Goal: Task Accomplishment & Management: Complete application form

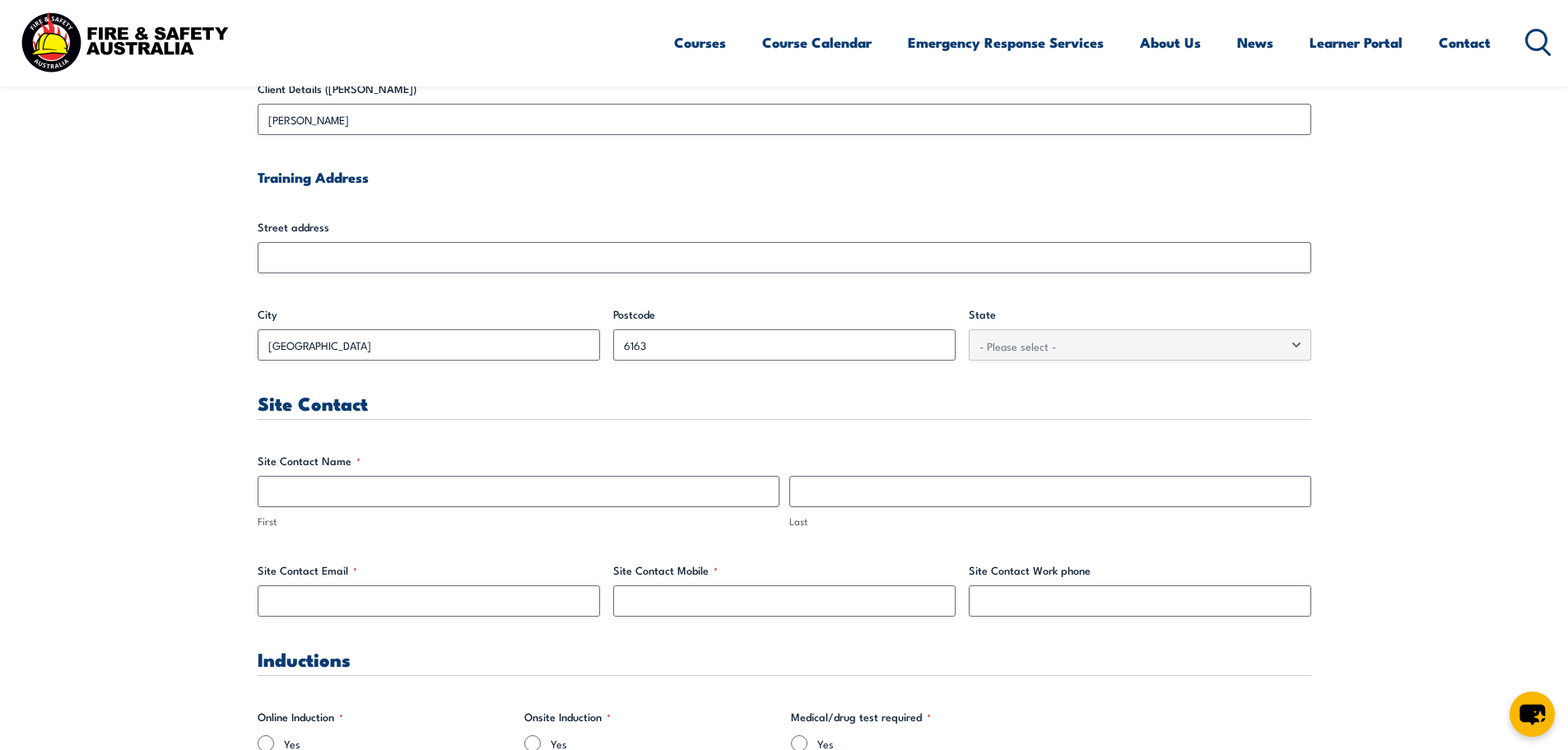
scroll to position [576, 0]
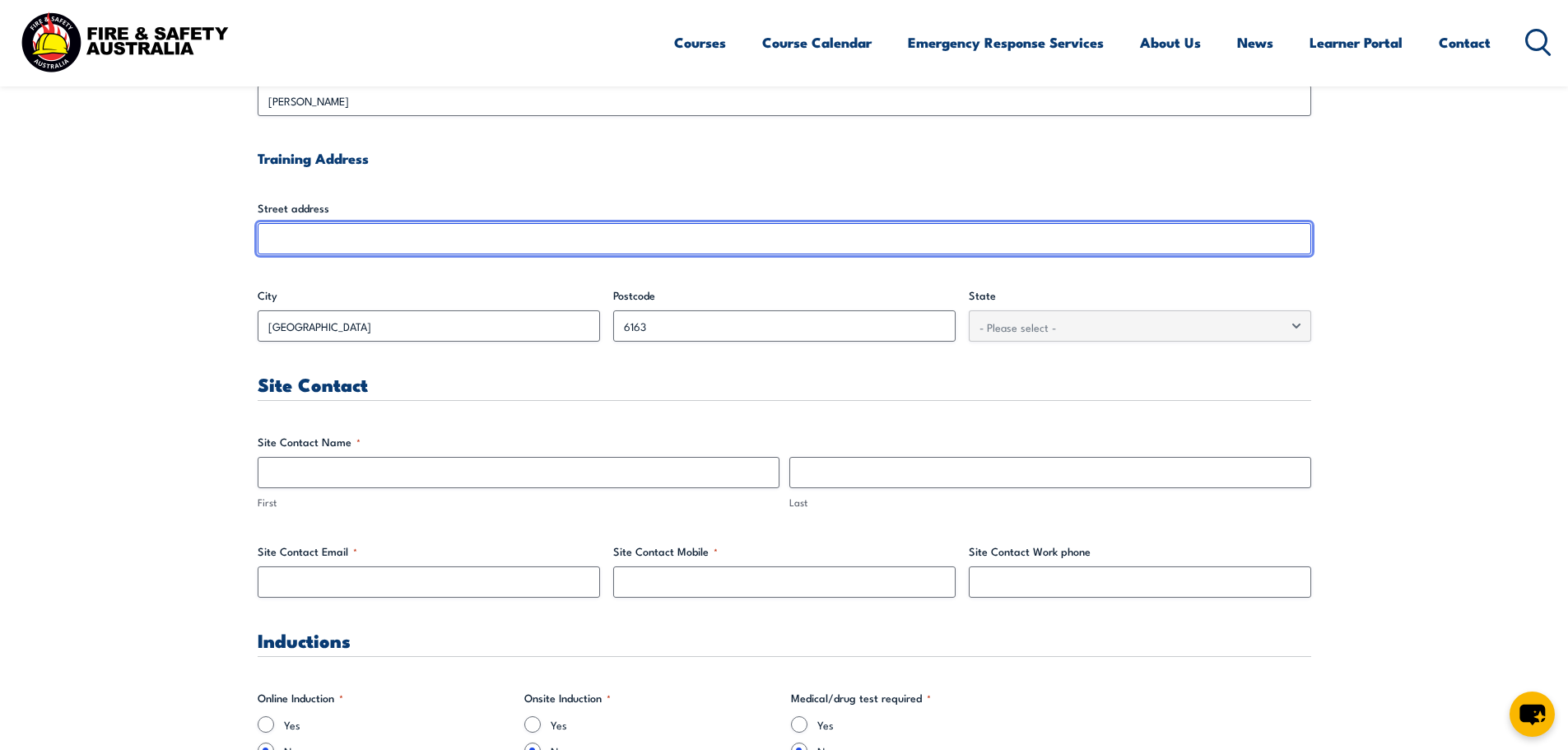
click at [305, 231] on input "Street address" at bounding box center [784, 238] width 1053 height 31
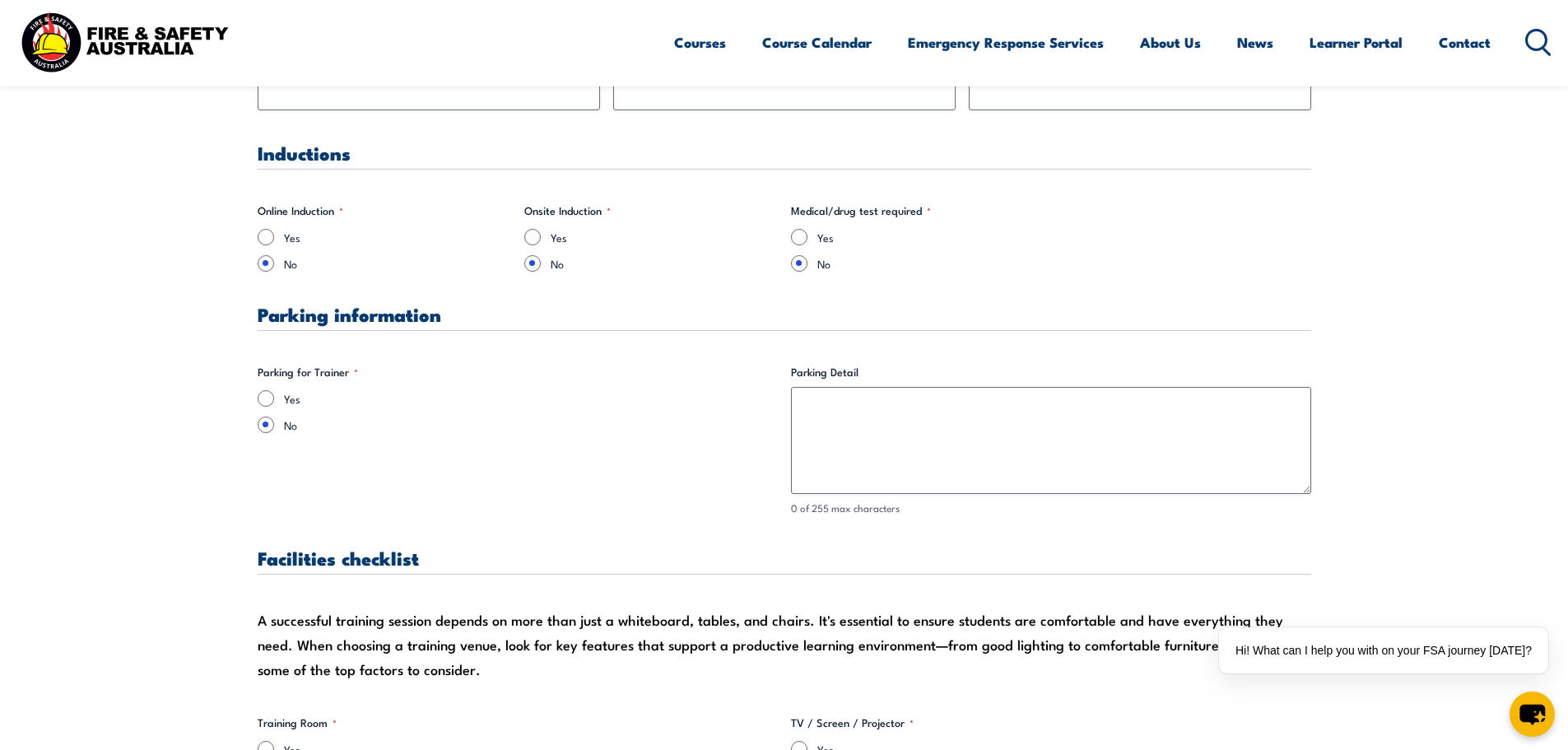
scroll to position [1070, 0]
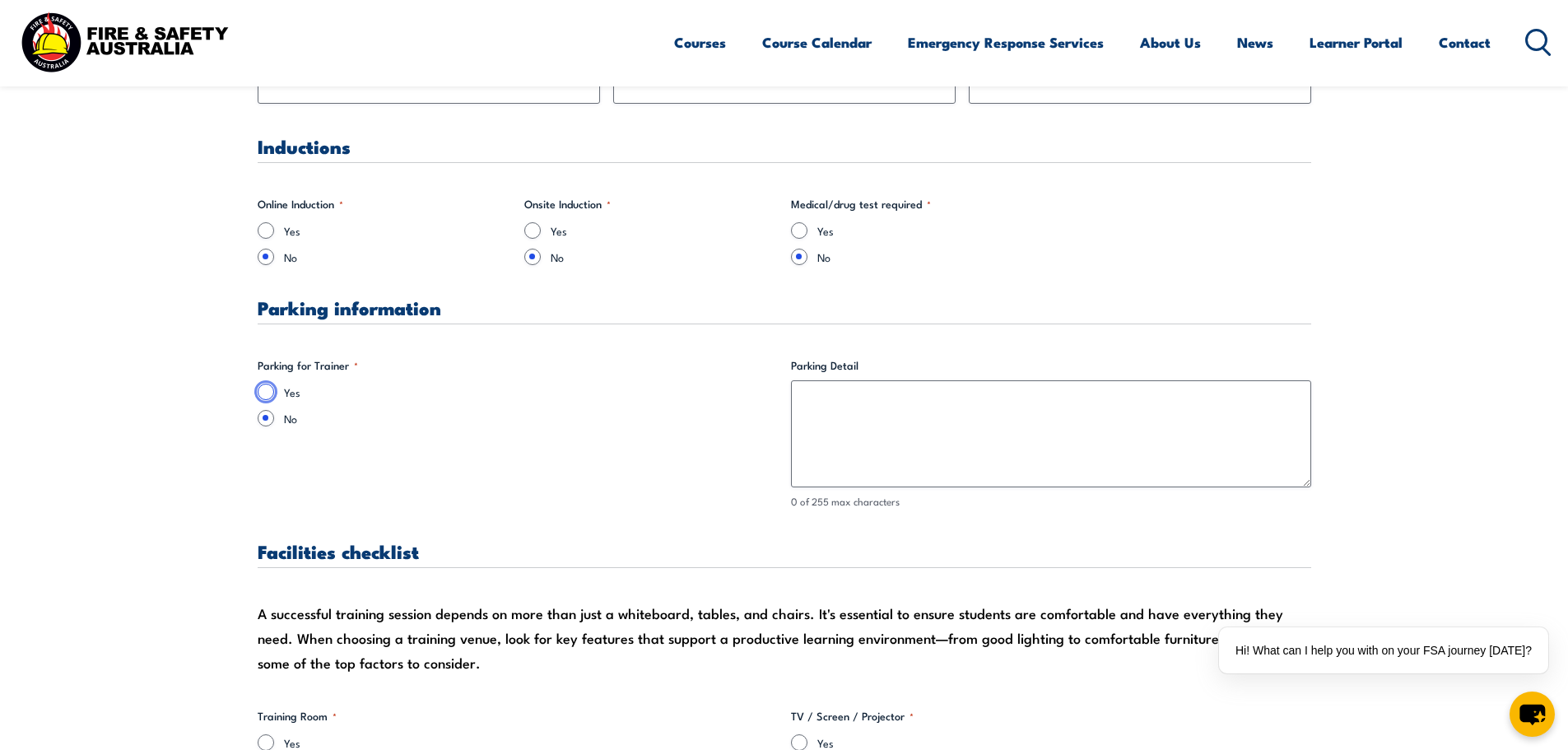
click at [260, 391] on input "Yes" at bounding box center [265, 391] width 16 height 16
radio input "true"
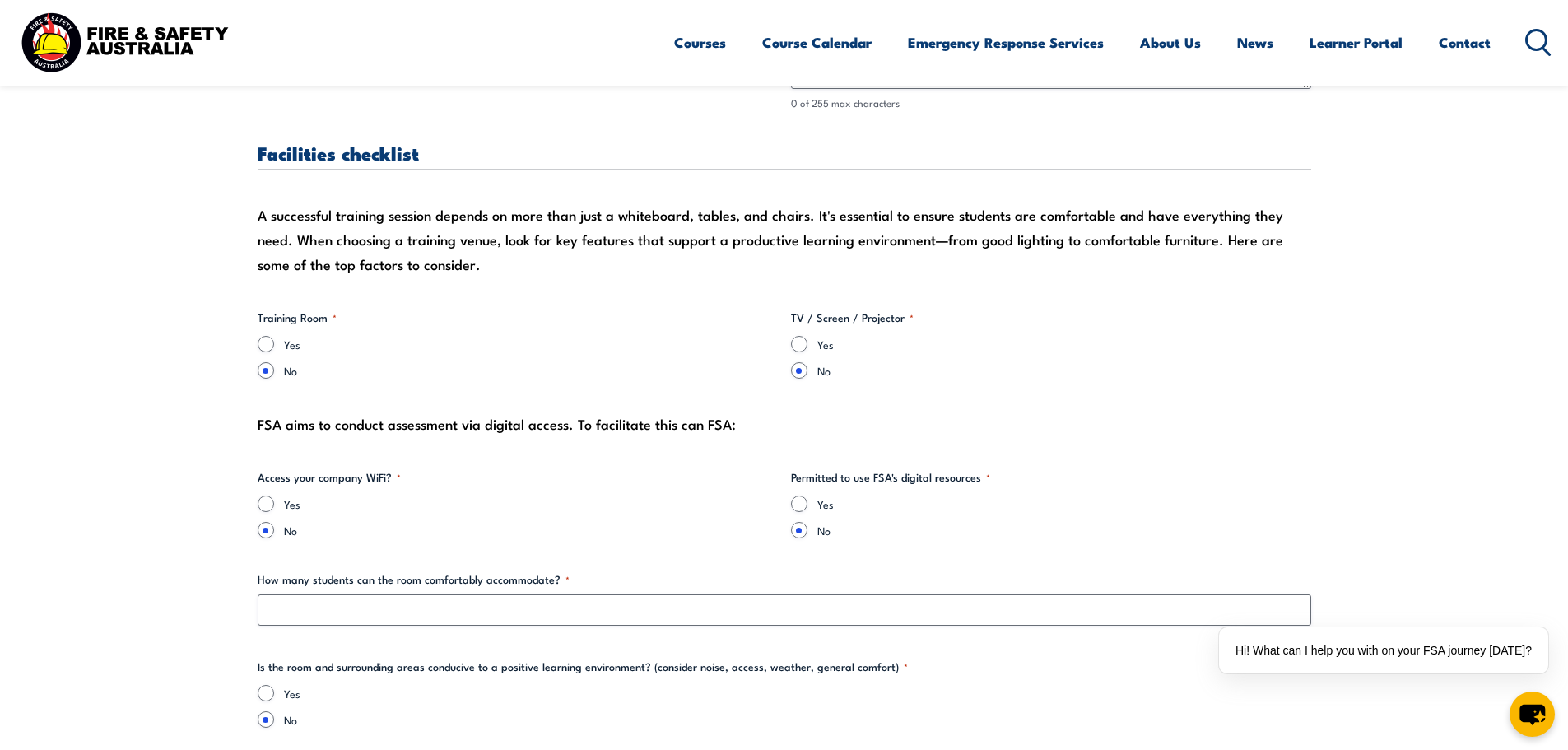
scroll to position [1481, 0]
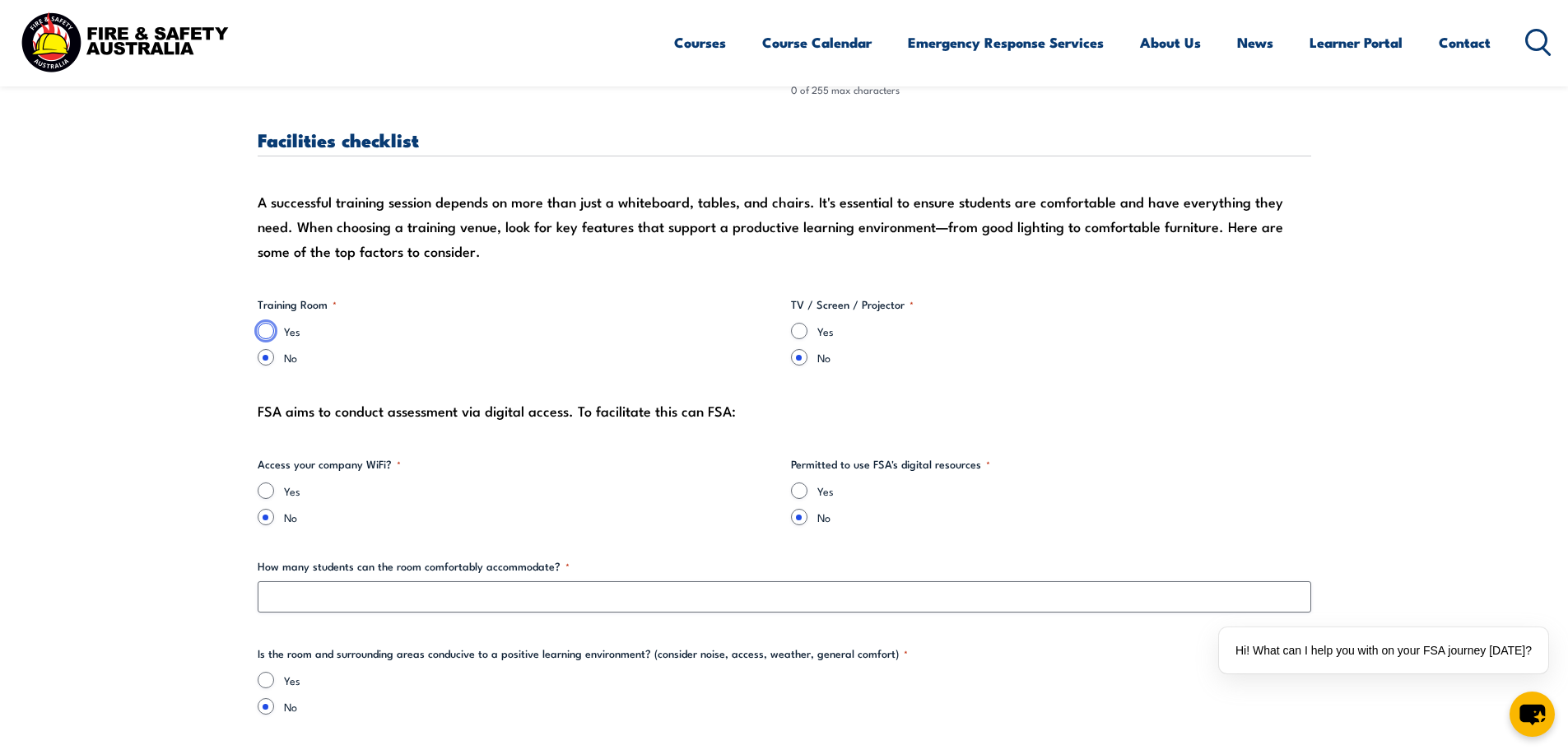
drag, startPoint x: 266, startPoint y: 331, endPoint x: 706, endPoint y: 312, distance: 440.4
click at [268, 331] on input "Yes" at bounding box center [265, 331] width 16 height 16
radio input "true"
click at [795, 329] on input "Yes" at bounding box center [798, 331] width 16 height 16
radio input "true"
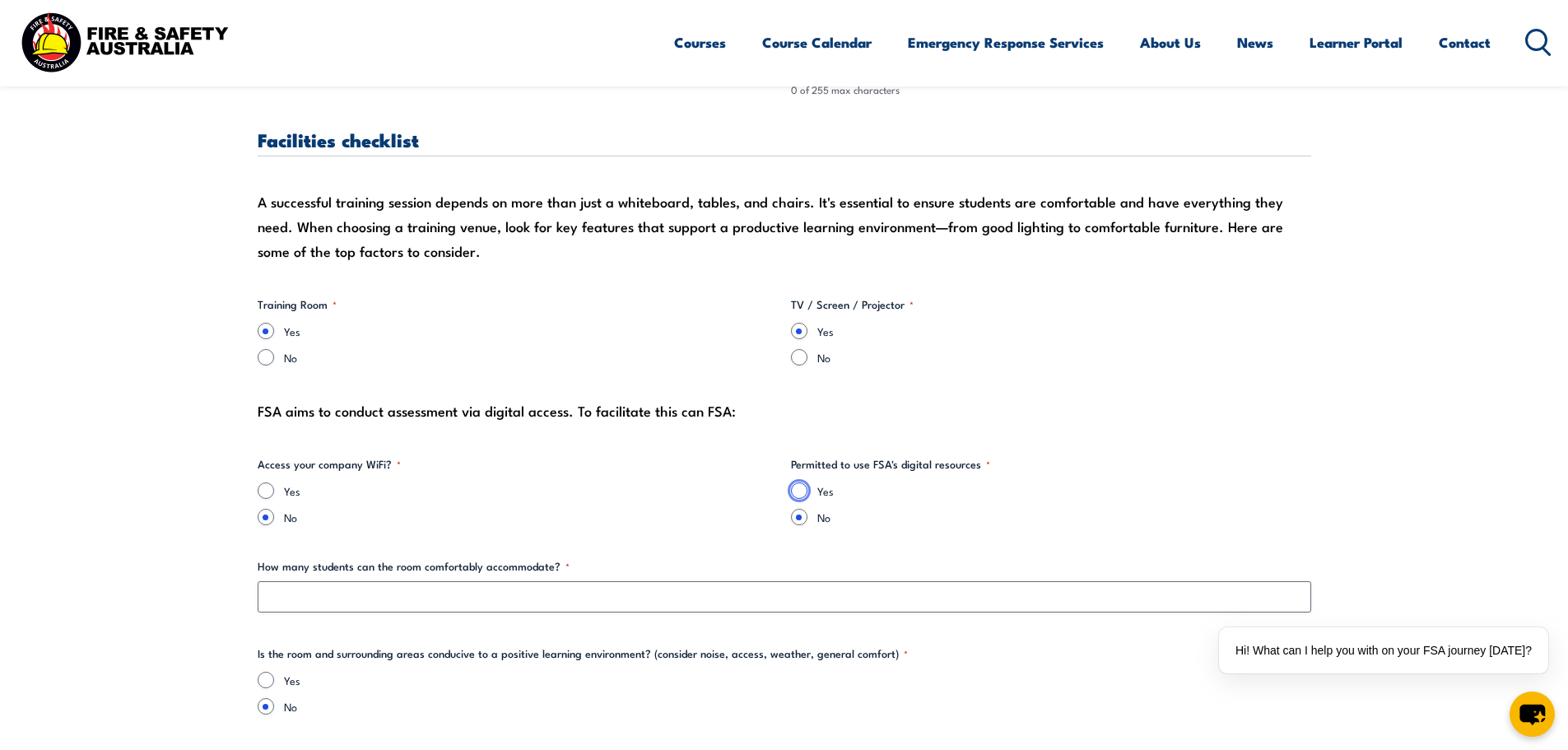
click at [794, 488] on input "Yes" at bounding box center [798, 490] width 16 height 16
radio input "true"
drag, startPoint x: 258, startPoint y: 486, endPoint x: 335, endPoint y: 495, distance: 77.5
click at [259, 486] on div "Yes" at bounding box center [518, 490] width 520 height 16
drag, startPoint x: 259, startPoint y: 489, endPoint x: 340, endPoint y: 494, distance: 81.2
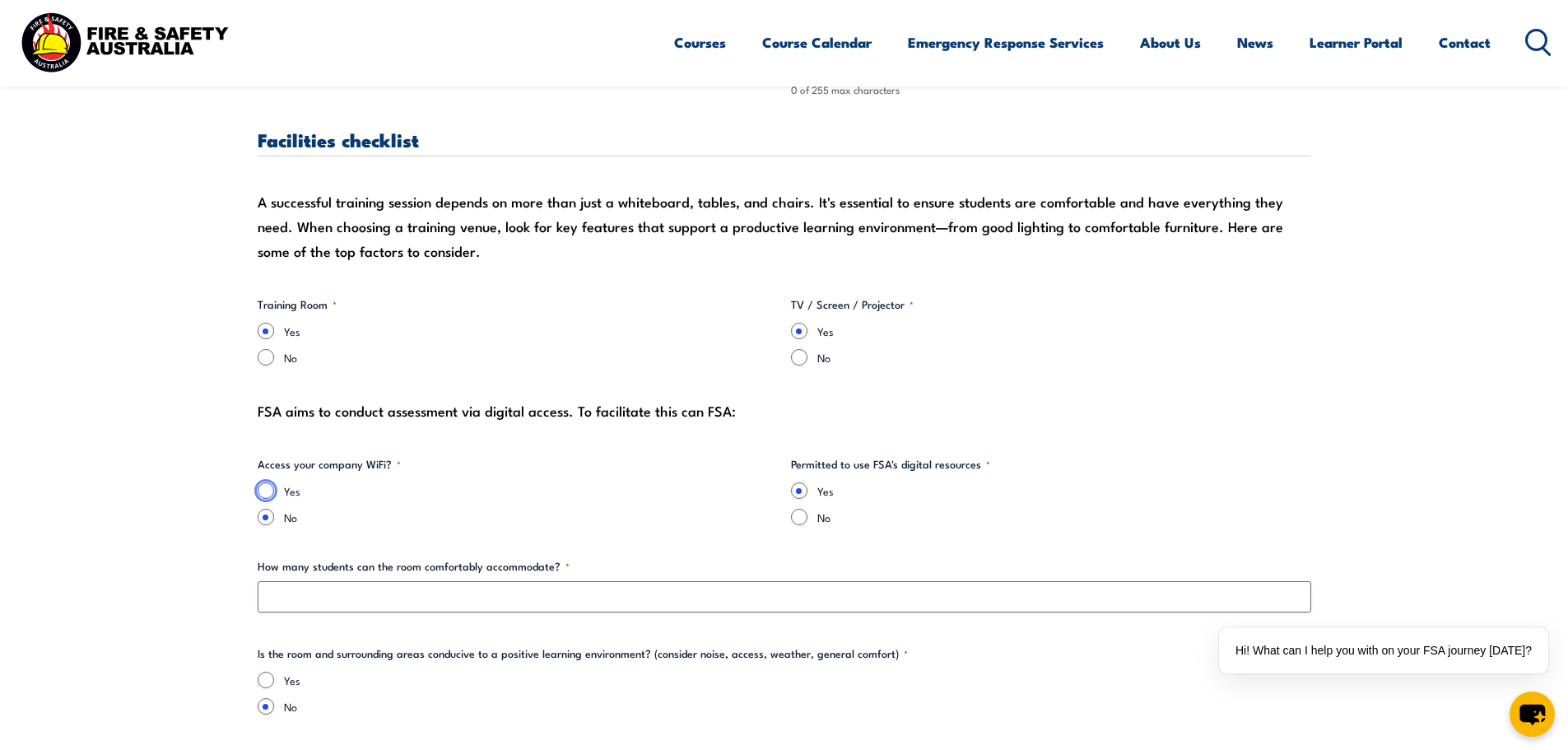
click at [261, 489] on input "Yes" at bounding box center [265, 490] width 16 height 16
radio input "true"
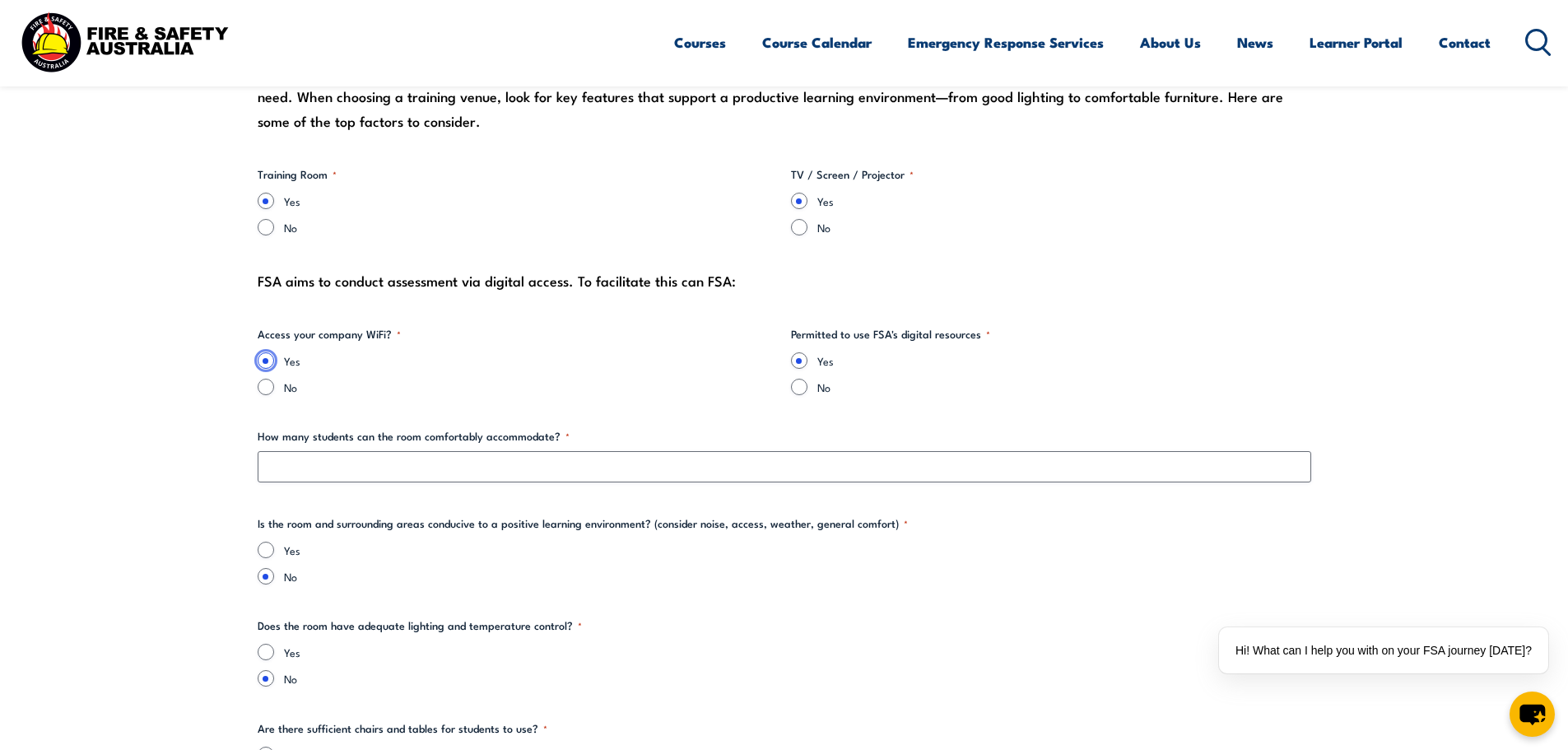
scroll to position [1645, 0]
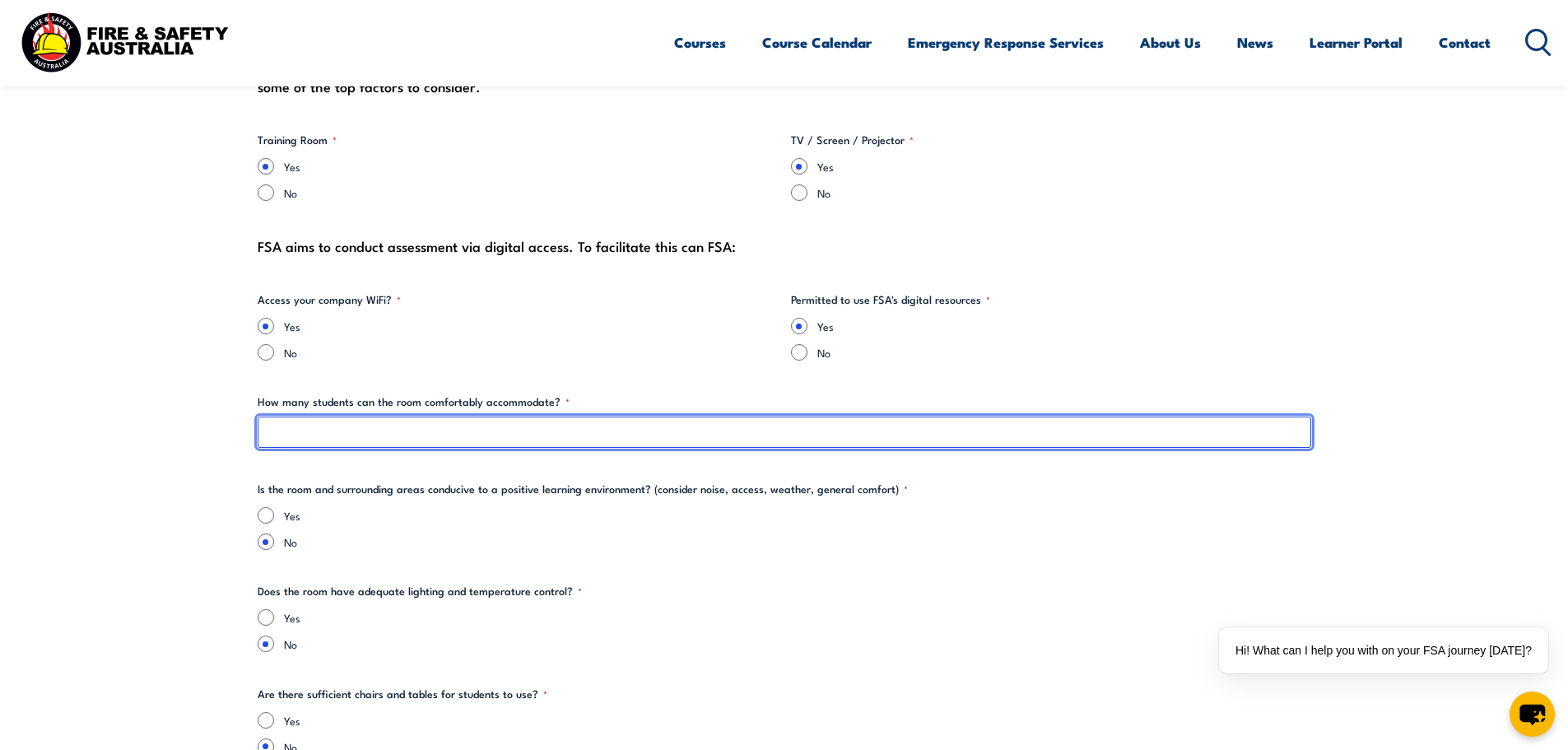
click at [401, 430] on input "How many students can the room comfortably accommodate? *" at bounding box center [784, 432] width 1053 height 31
type input "15"
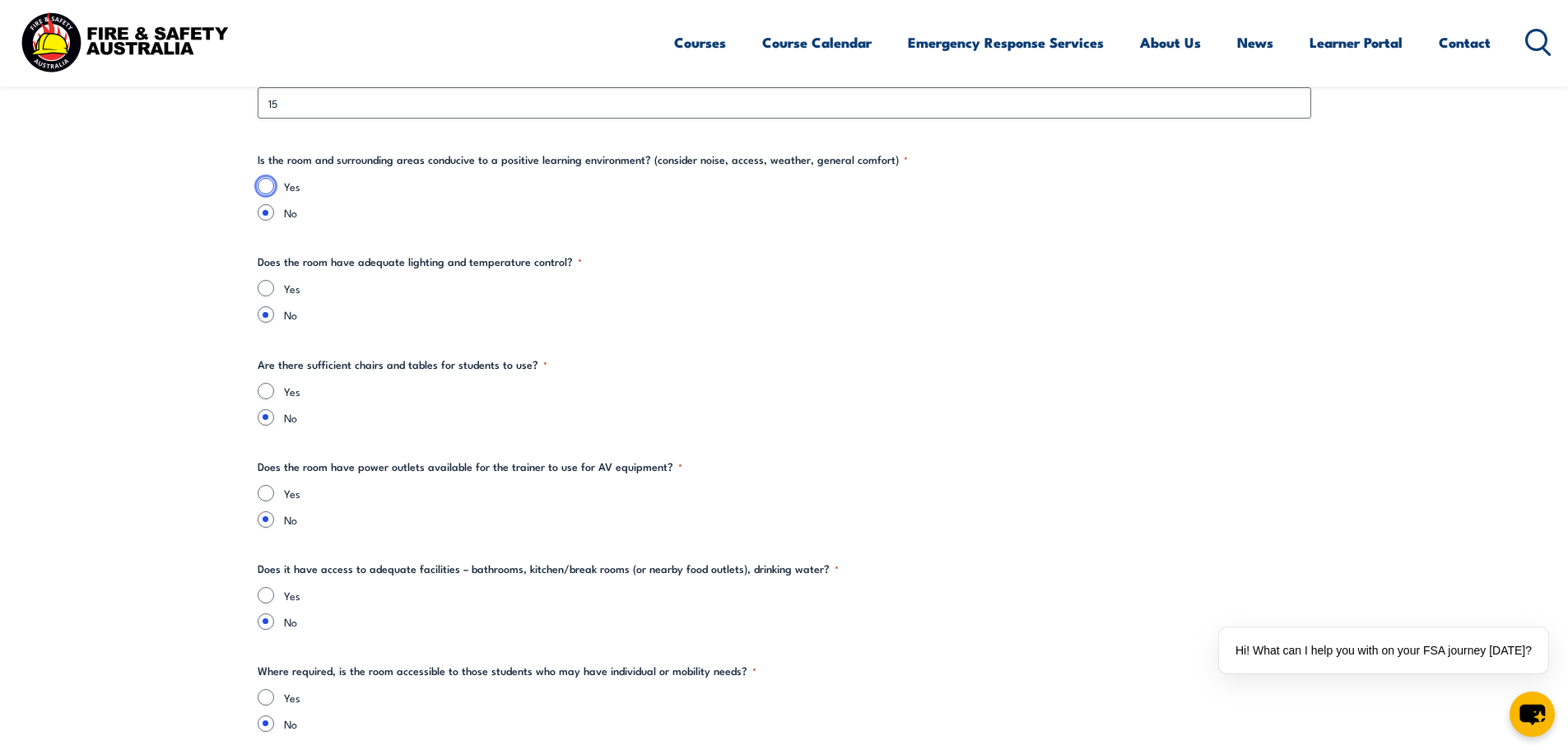
click at [260, 189] on input "Yes" at bounding box center [265, 185] width 16 height 16
radio input "true"
click at [271, 290] on input "Yes" at bounding box center [265, 287] width 16 height 16
radio input "true"
drag, startPoint x: 268, startPoint y: 385, endPoint x: 276, endPoint y: 392, distance: 10.6
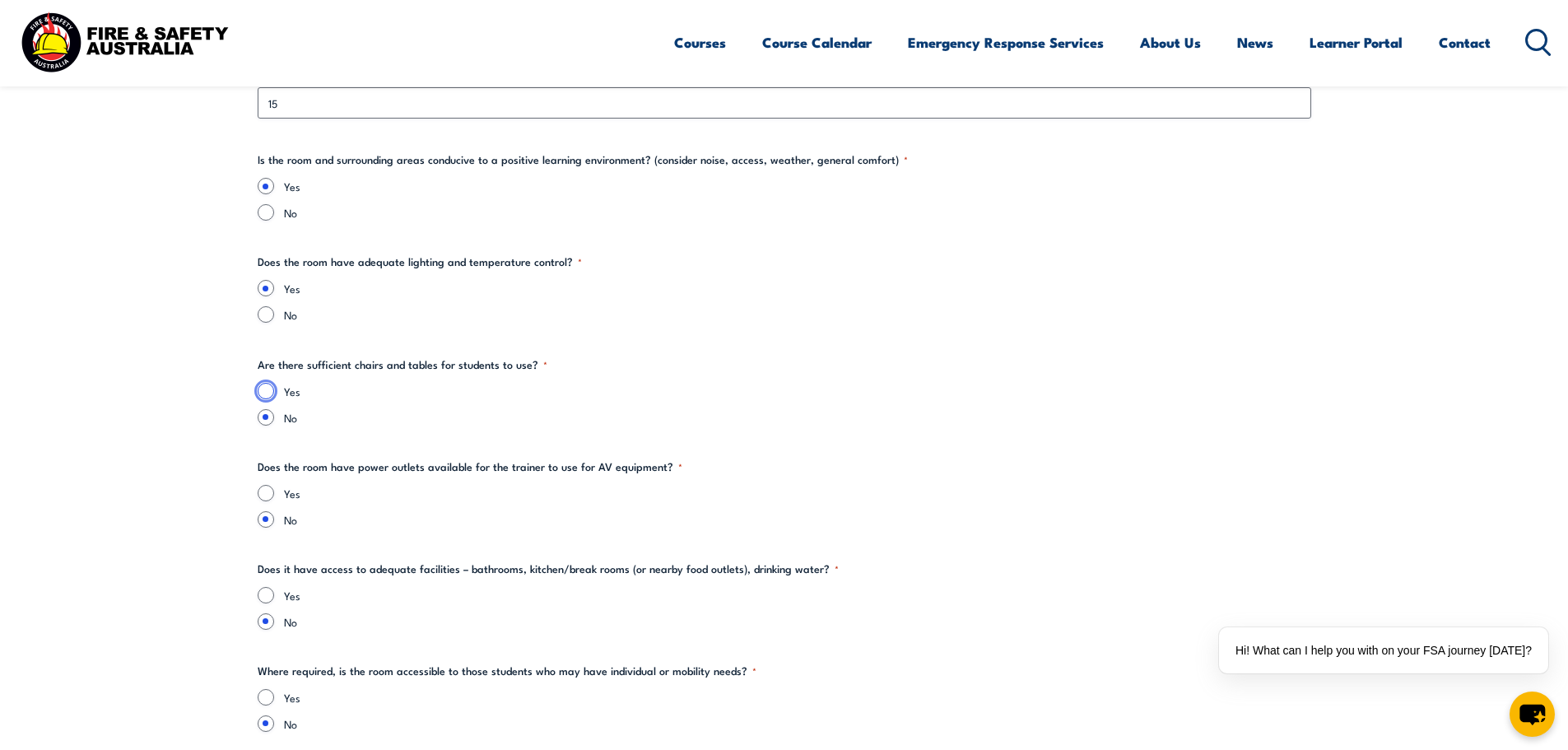
click at [268, 387] on input "Yes" at bounding box center [265, 390] width 16 height 16
radio input "true"
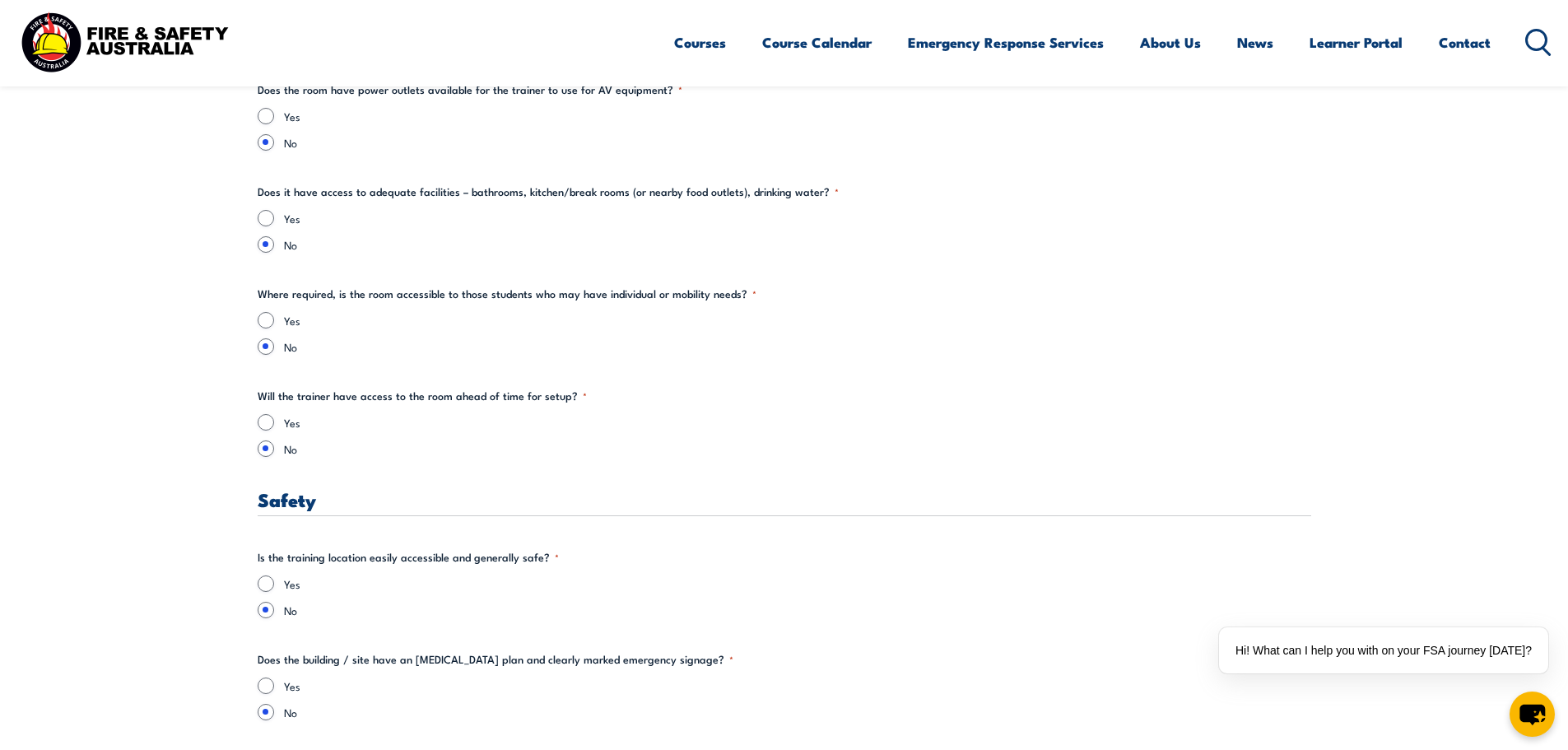
scroll to position [2551, 0]
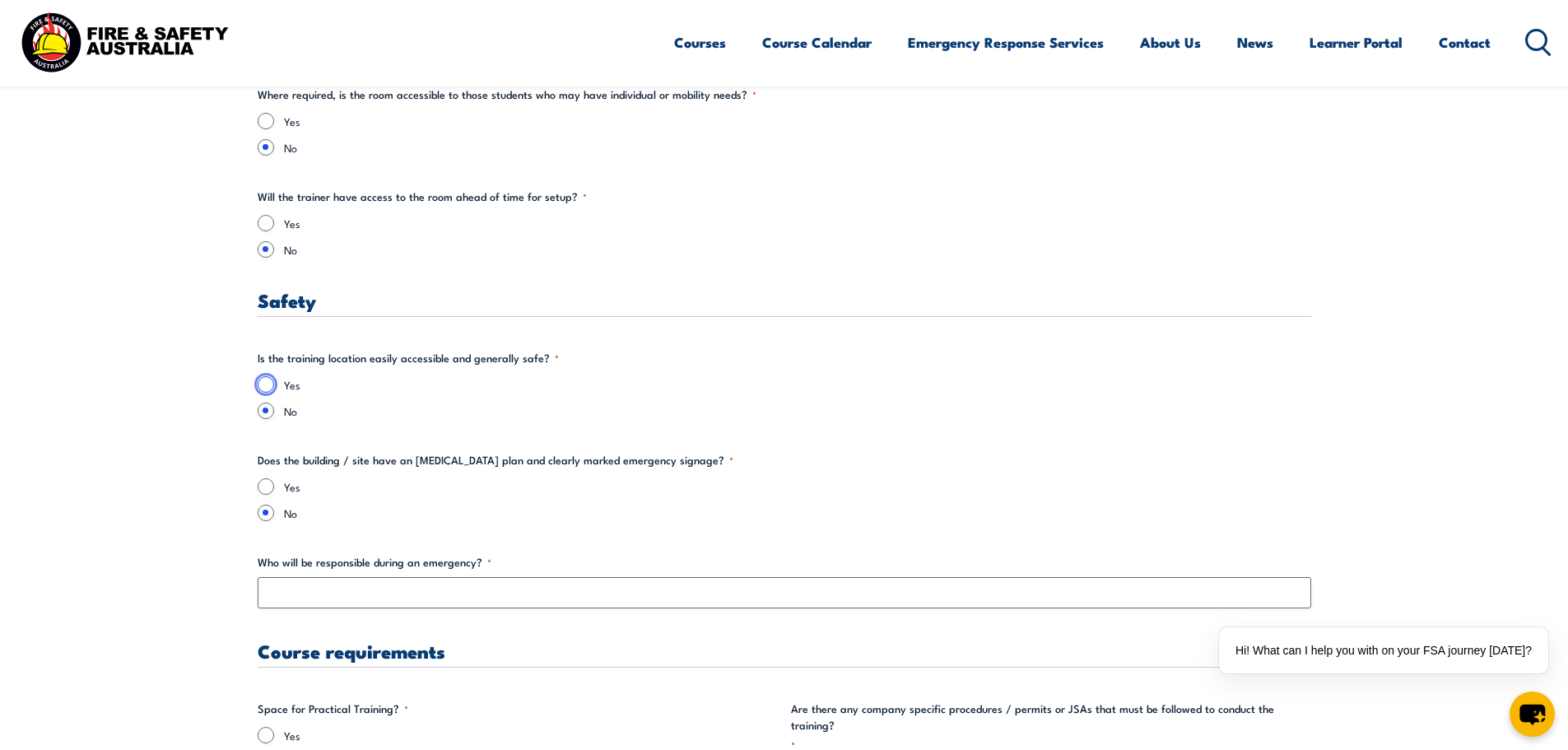
click at [268, 387] on input "Yes" at bounding box center [265, 384] width 16 height 16
radio input "true"
click at [277, 485] on div "Yes" at bounding box center [784, 486] width 1053 height 16
click at [266, 487] on input "Yes" at bounding box center [265, 486] width 16 height 16
radio input "true"
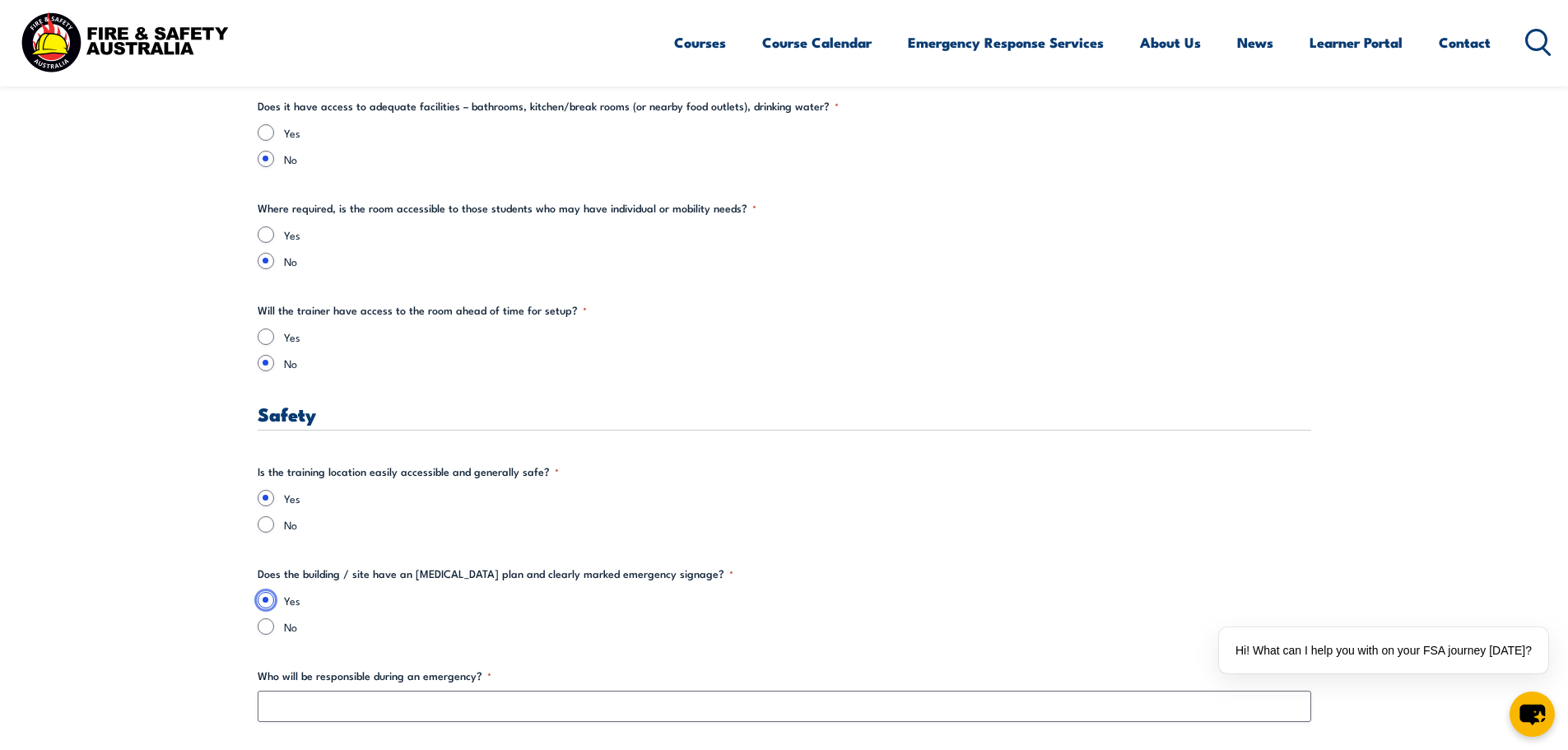
scroll to position [2222, 0]
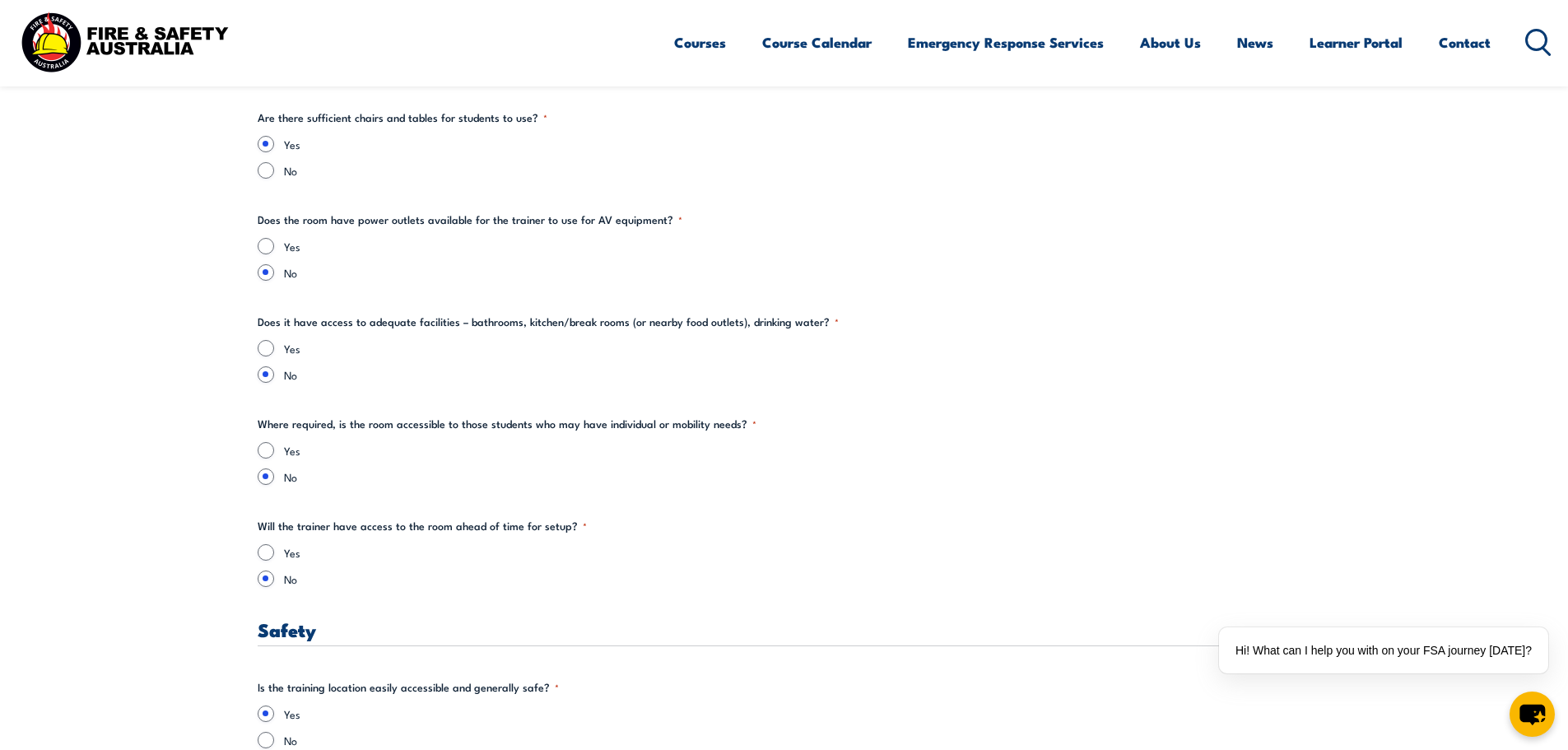
click at [273, 445] on div "Yes" at bounding box center [784, 450] width 1053 height 16
click at [267, 342] on input "Yes" at bounding box center [265, 348] width 16 height 16
radio input "true"
click at [273, 241] on div "Yes" at bounding box center [784, 246] width 1053 height 16
click at [264, 244] on input "Yes" at bounding box center [265, 246] width 16 height 16
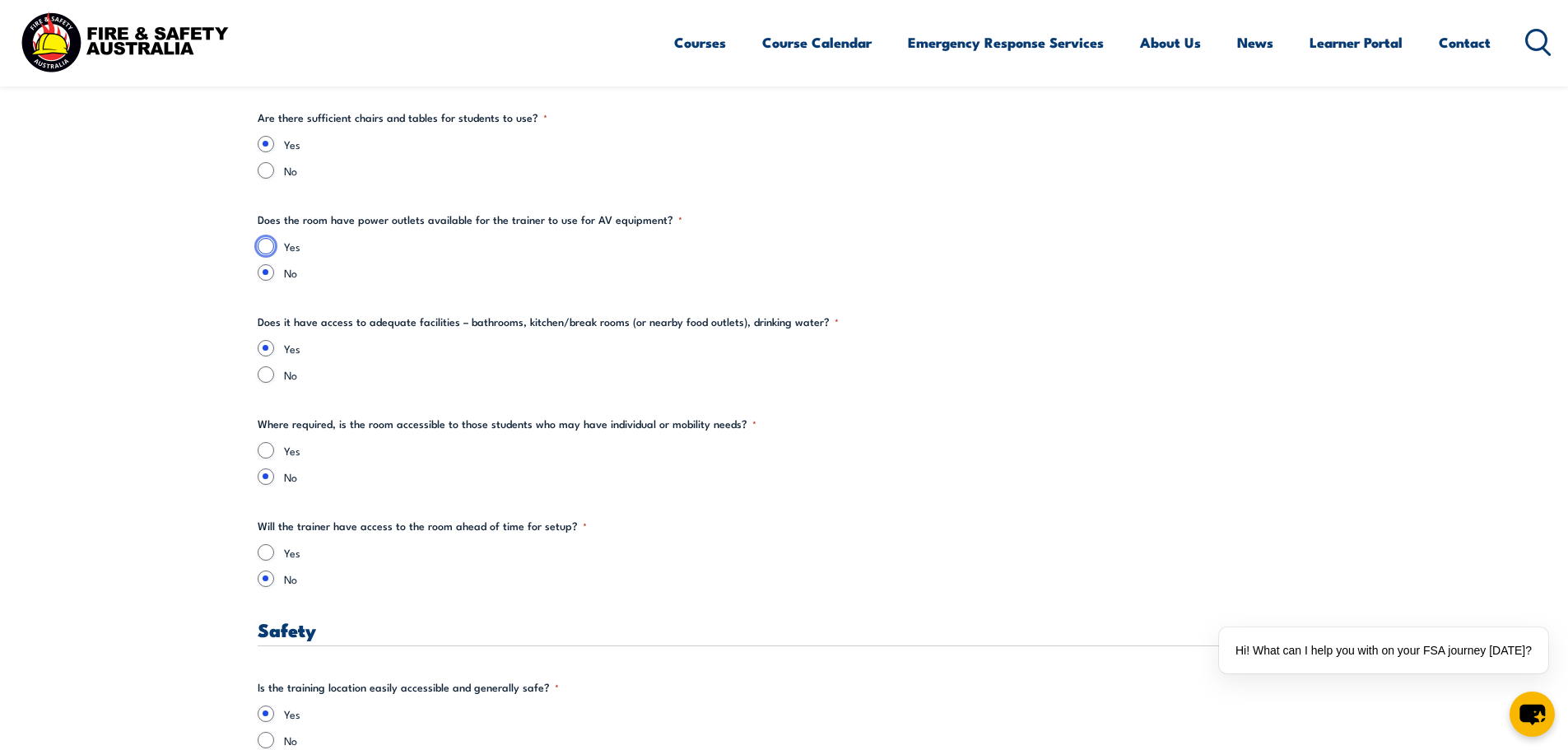
radio input "true"
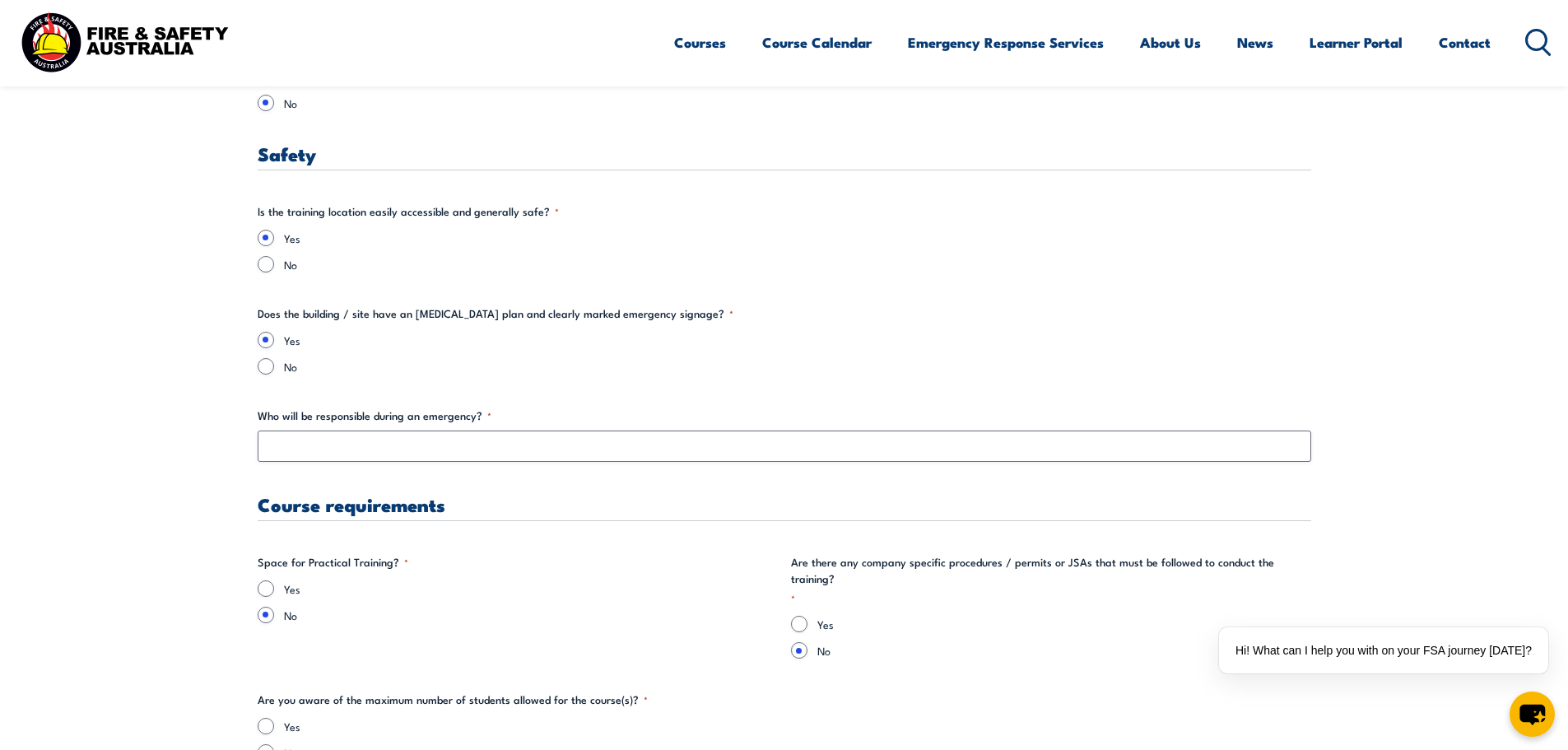
scroll to position [2798, 0]
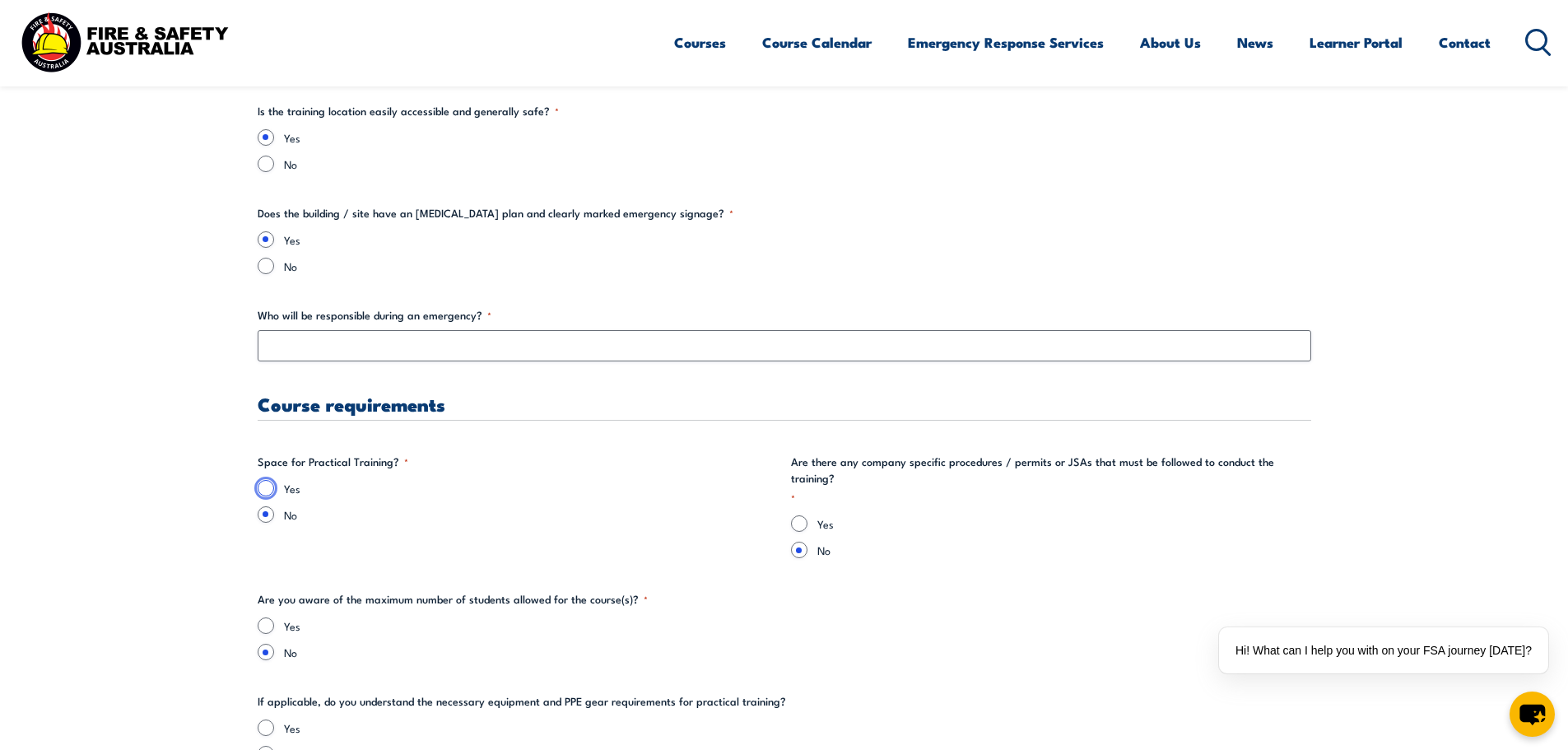
click at [271, 489] on input "Yes" at bounding box center [265, 487] width 16 height 16
radio input "true"
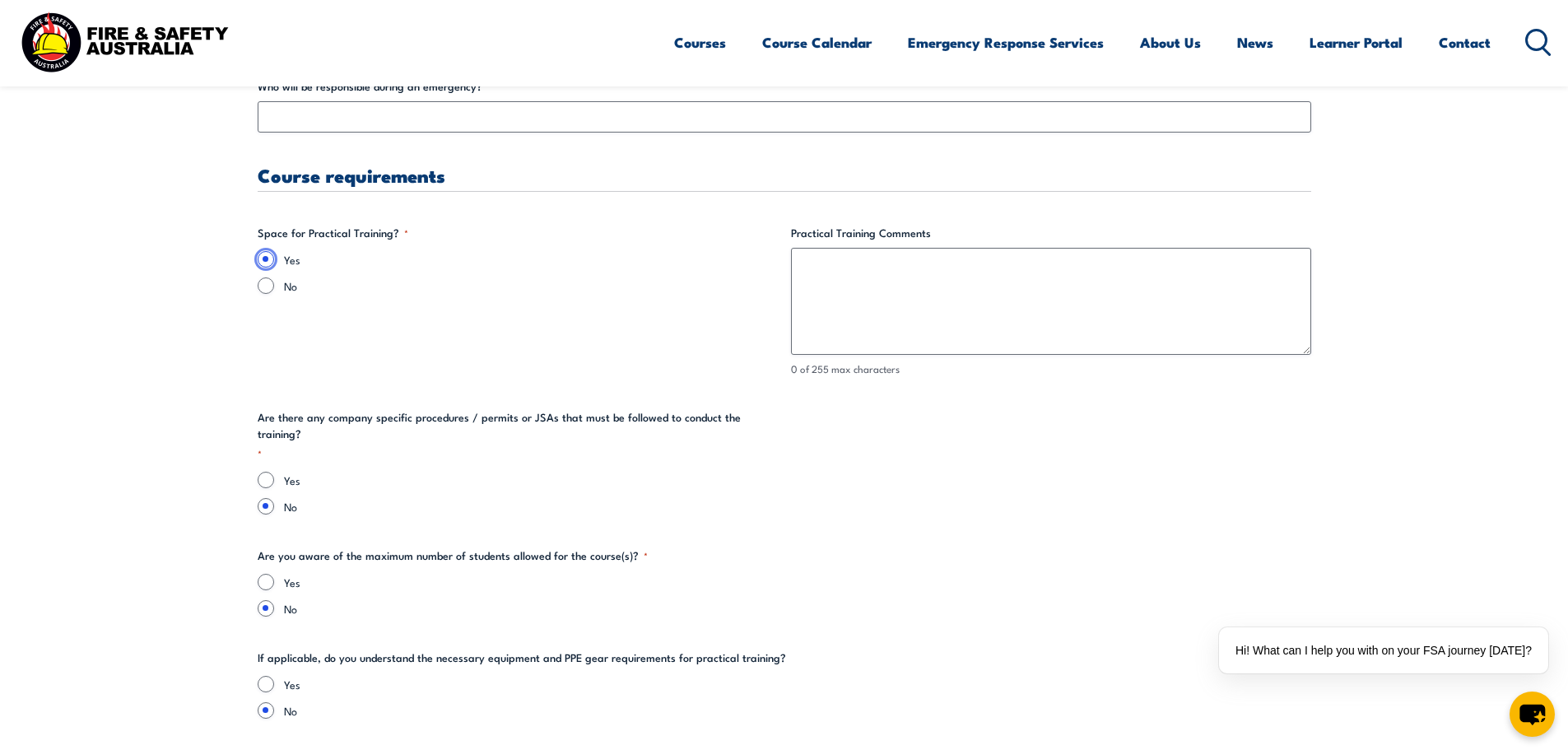
scroll to position [3044, 0]
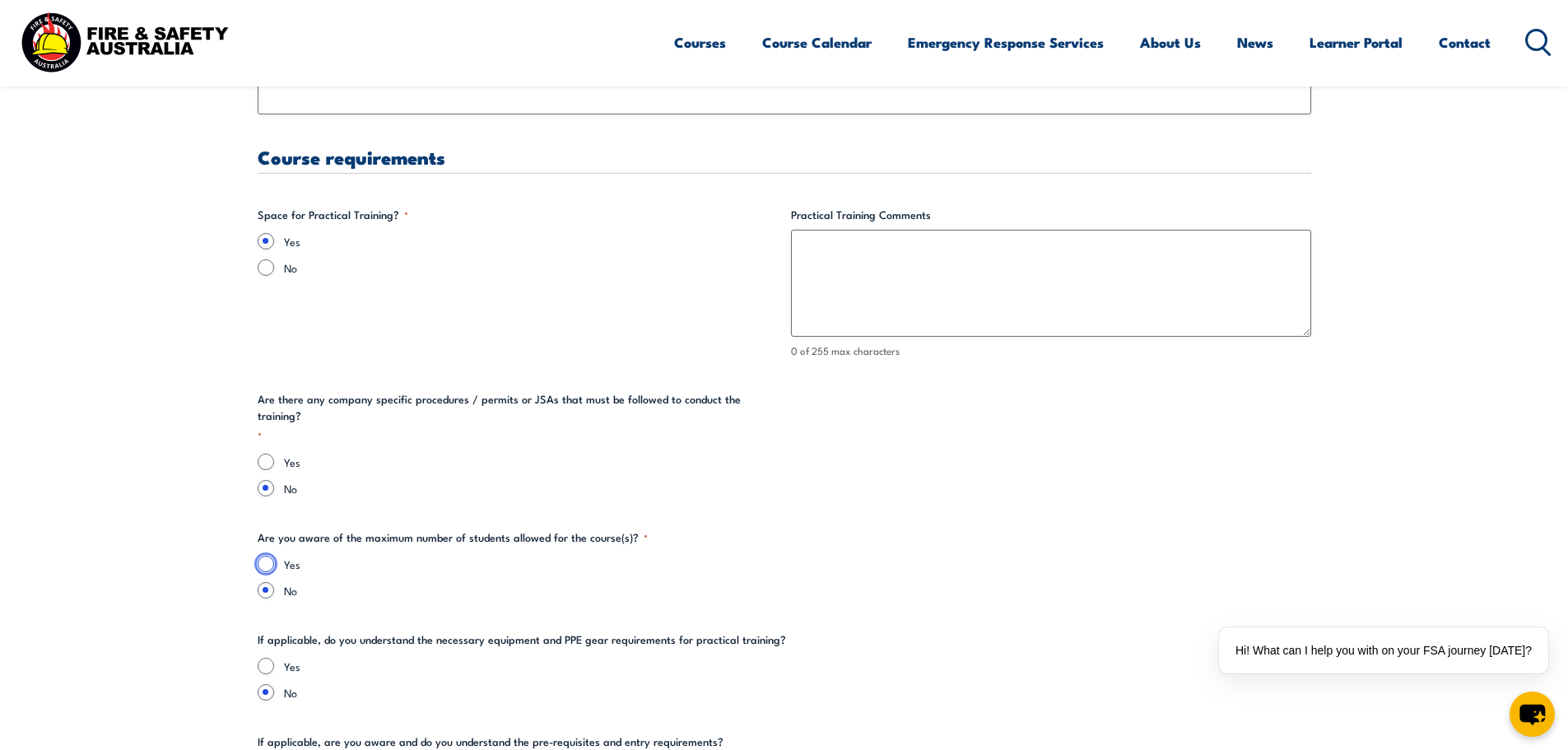
click at [268, 555] on input "Yes" at bounding box center [265, 563] width 16 height 16
radio input "true"
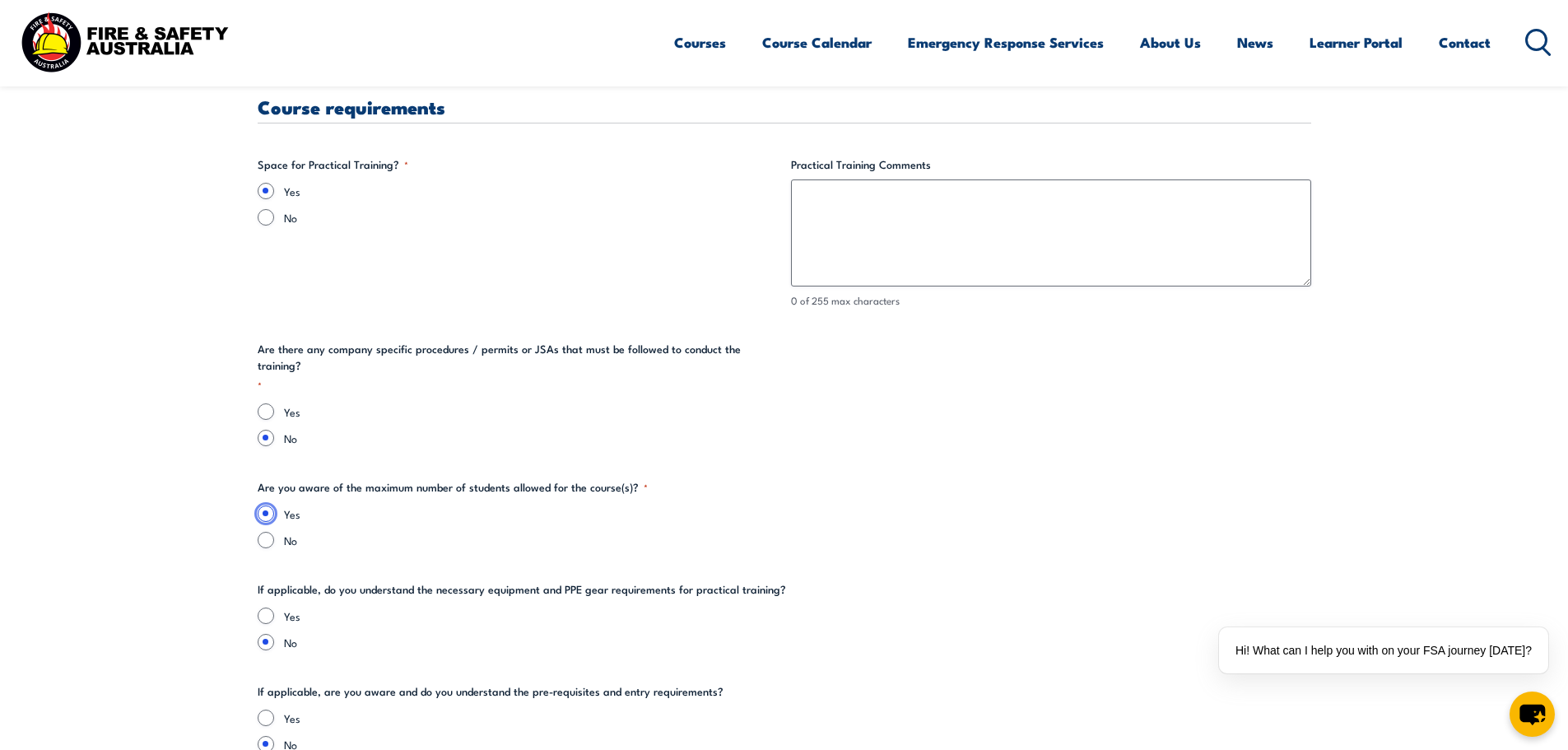
scroll to position [3210, 0]
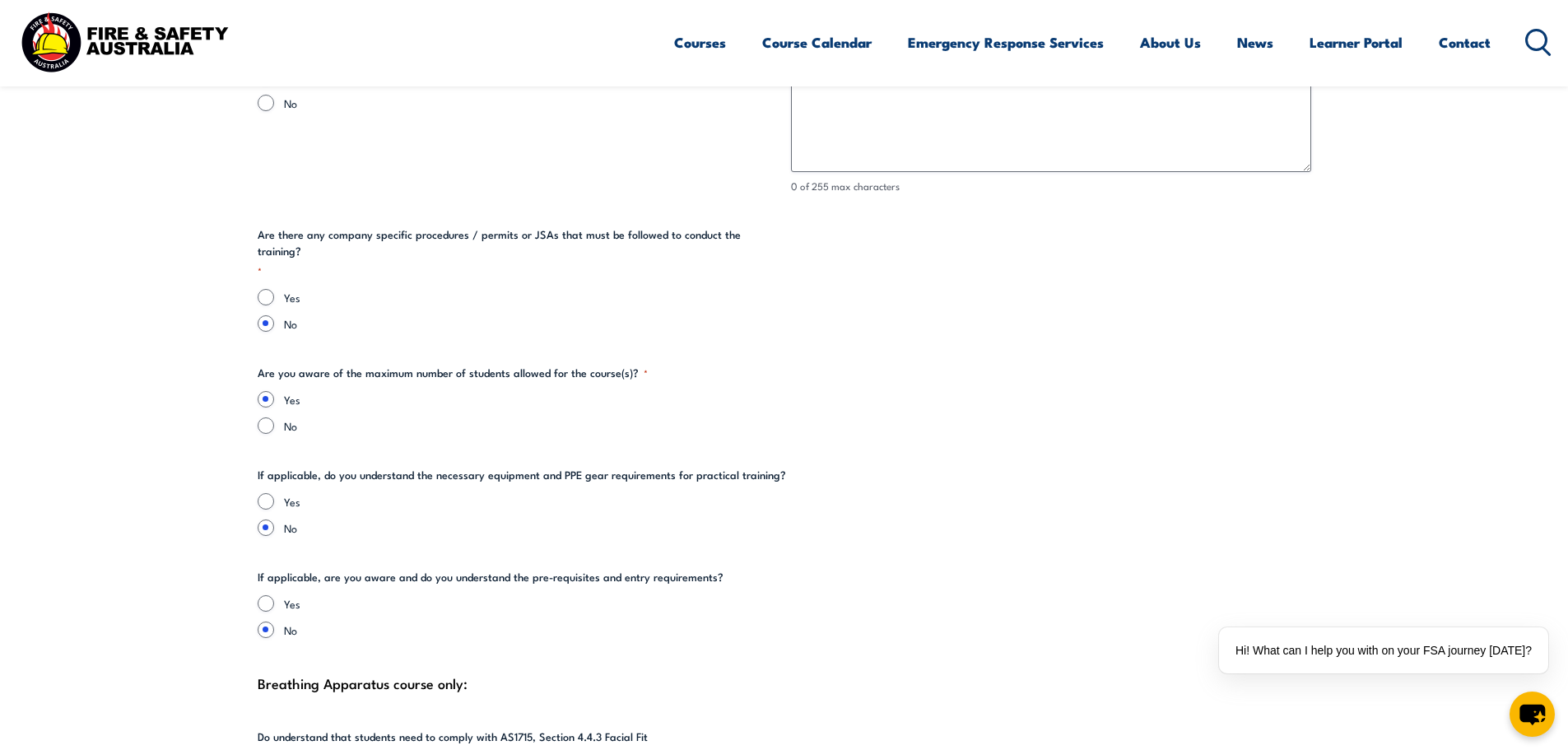
click at [273, 493] on div "Yes No" at bounding box center [784, 514] width 1053 height 43
click at [268, 595] on input "Yes" at bounding box center [265, 603] width 16 height 16
radio input "true"
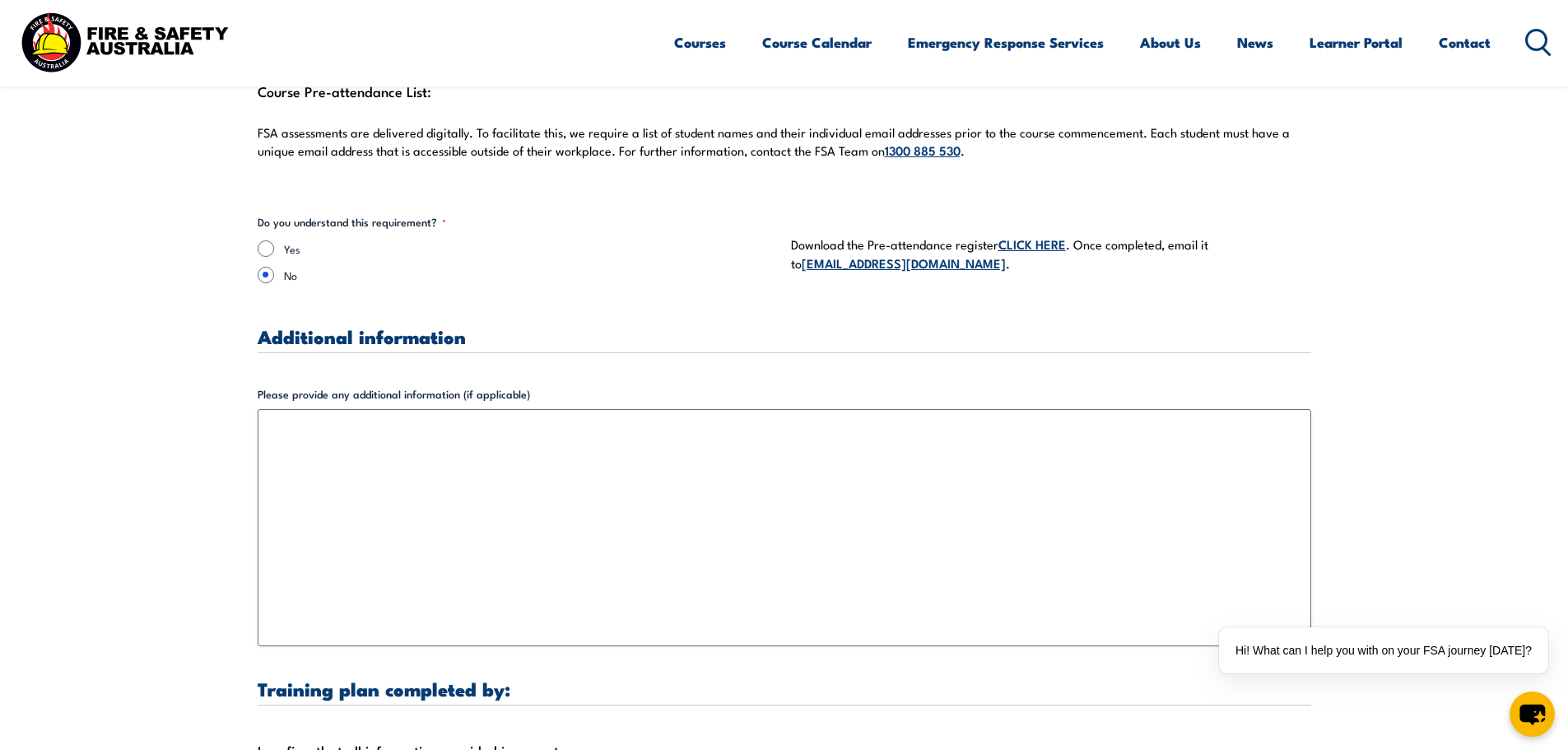
scroll to position [4279, 0]
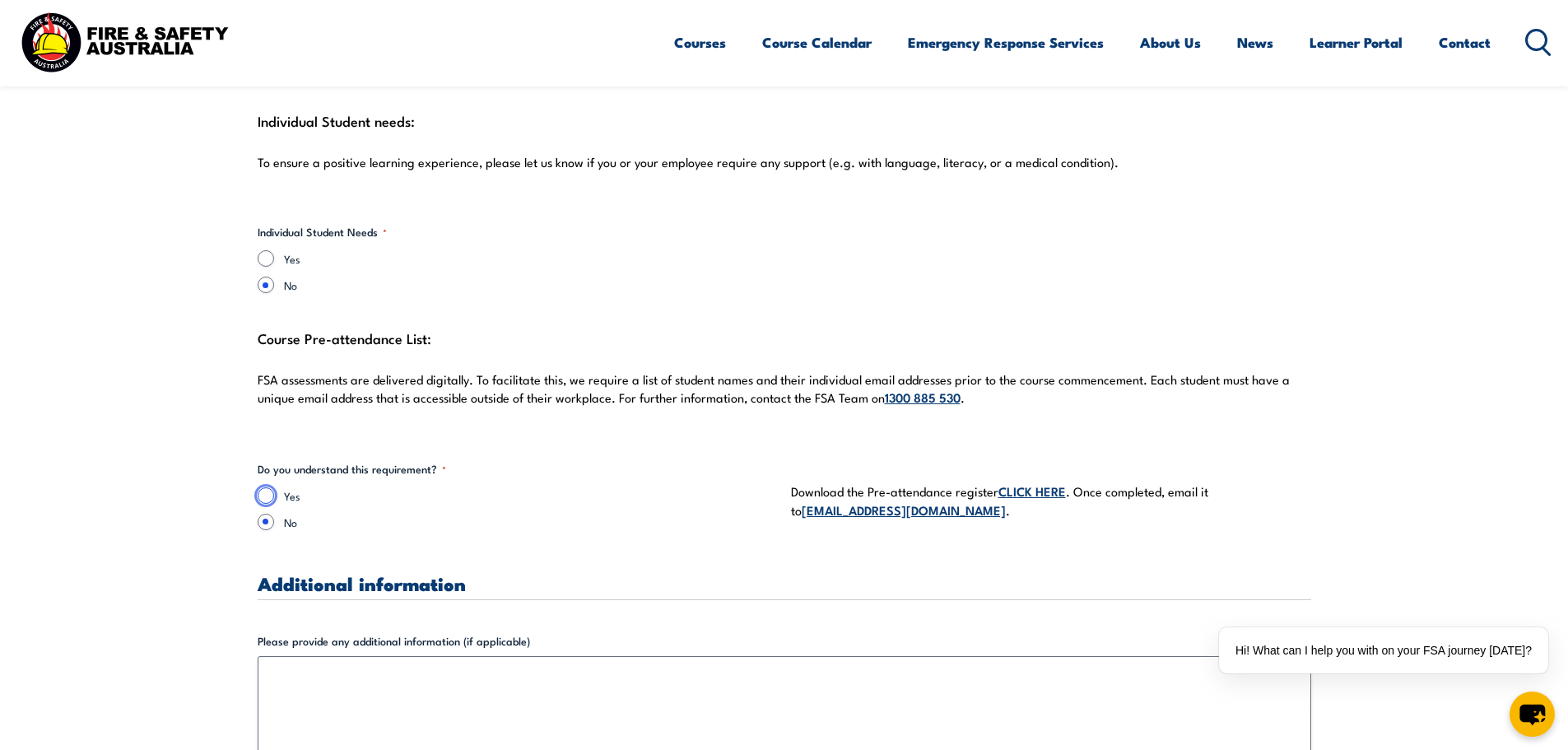
click at [266, 487] on input "Yes" at bounding box center [265, 495] width 16 height 16
radio input "true"
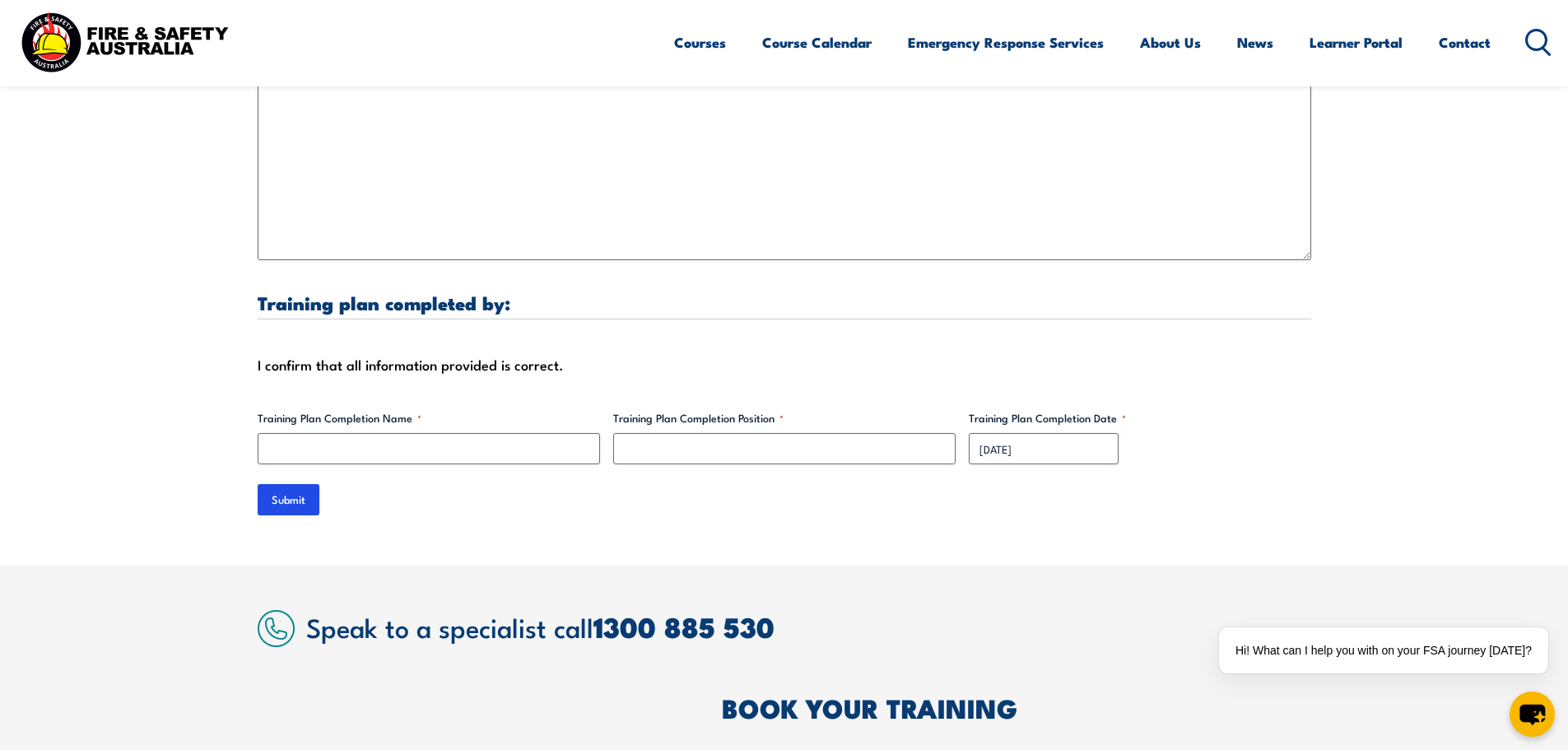
scroll to position [4937, 0]
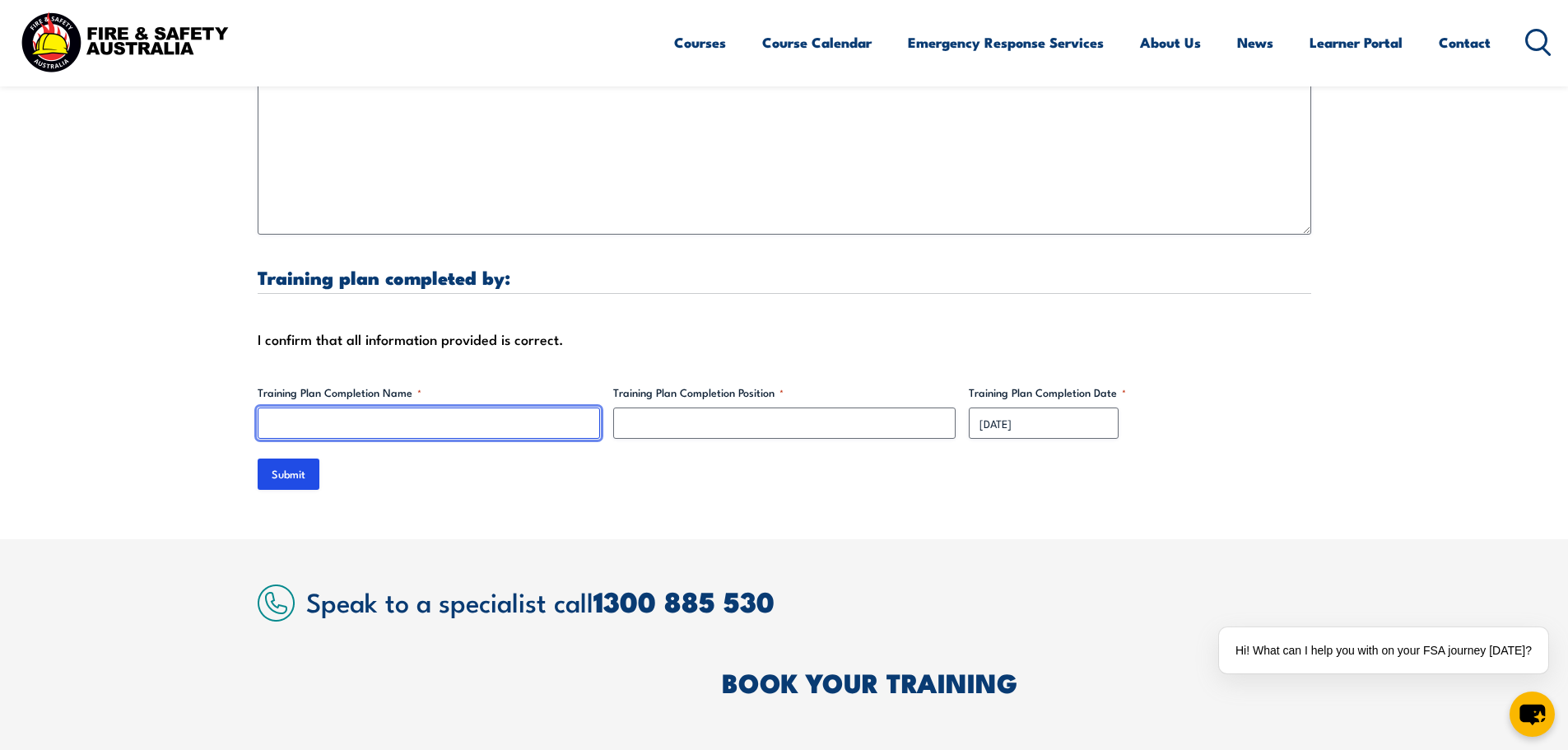
click at [316, 410] on input "Training Plan Completion Name *" at bounding box center [429, 422] width 342 height 31
type input "j"
type input "[PERSON_NAME]"
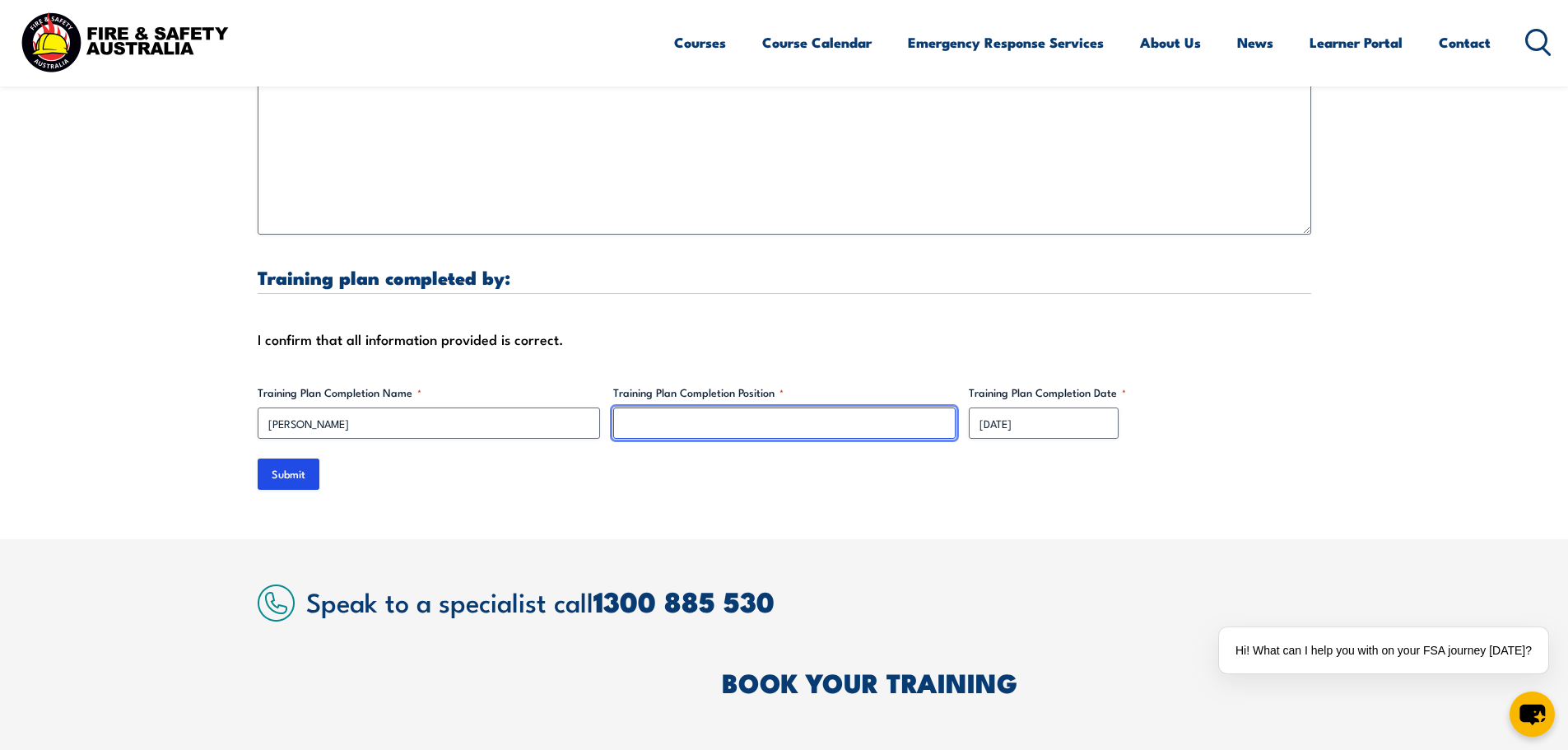
paste input "LEARNING & DEVELOPMENT COORDINATOR"
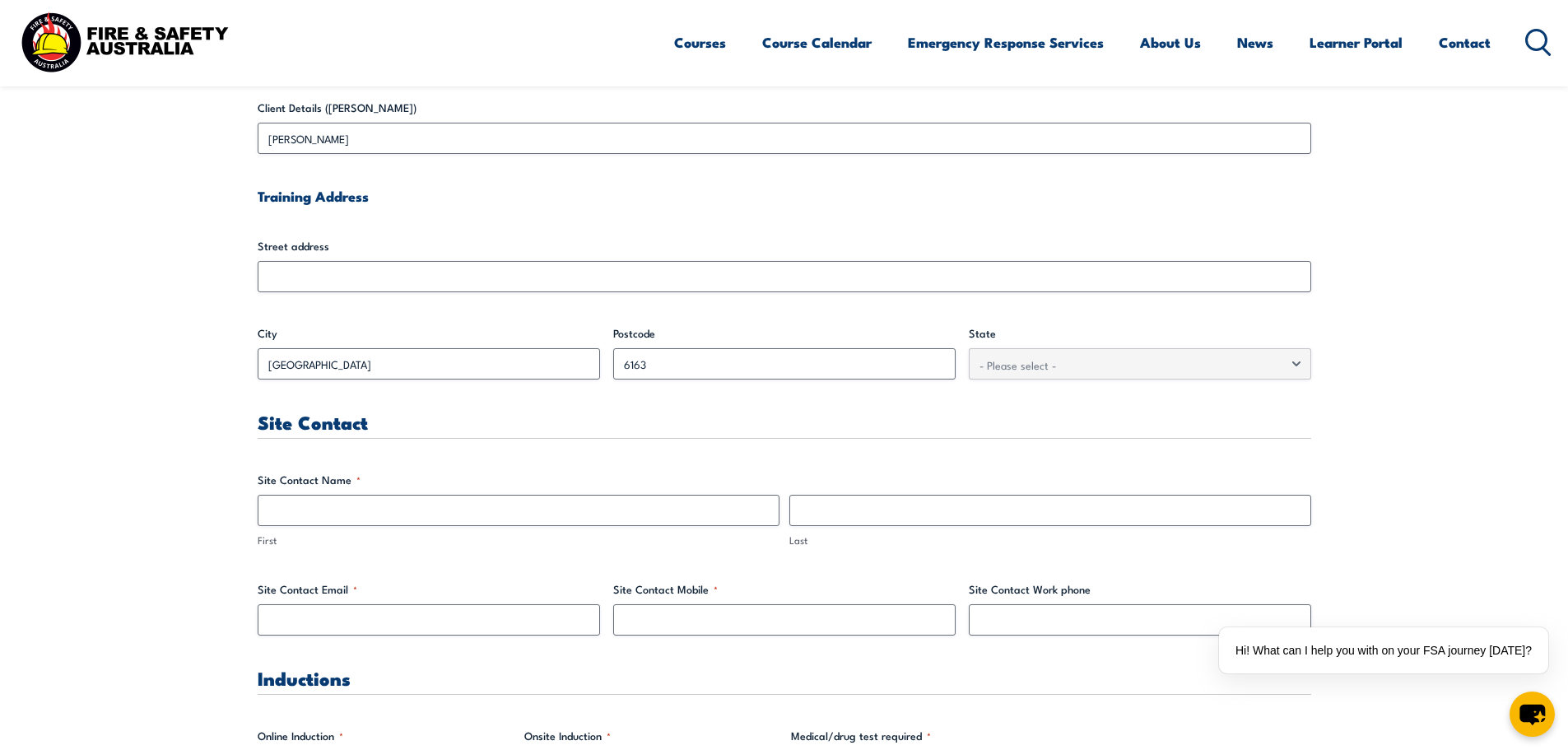
scroll to position [658, 0]
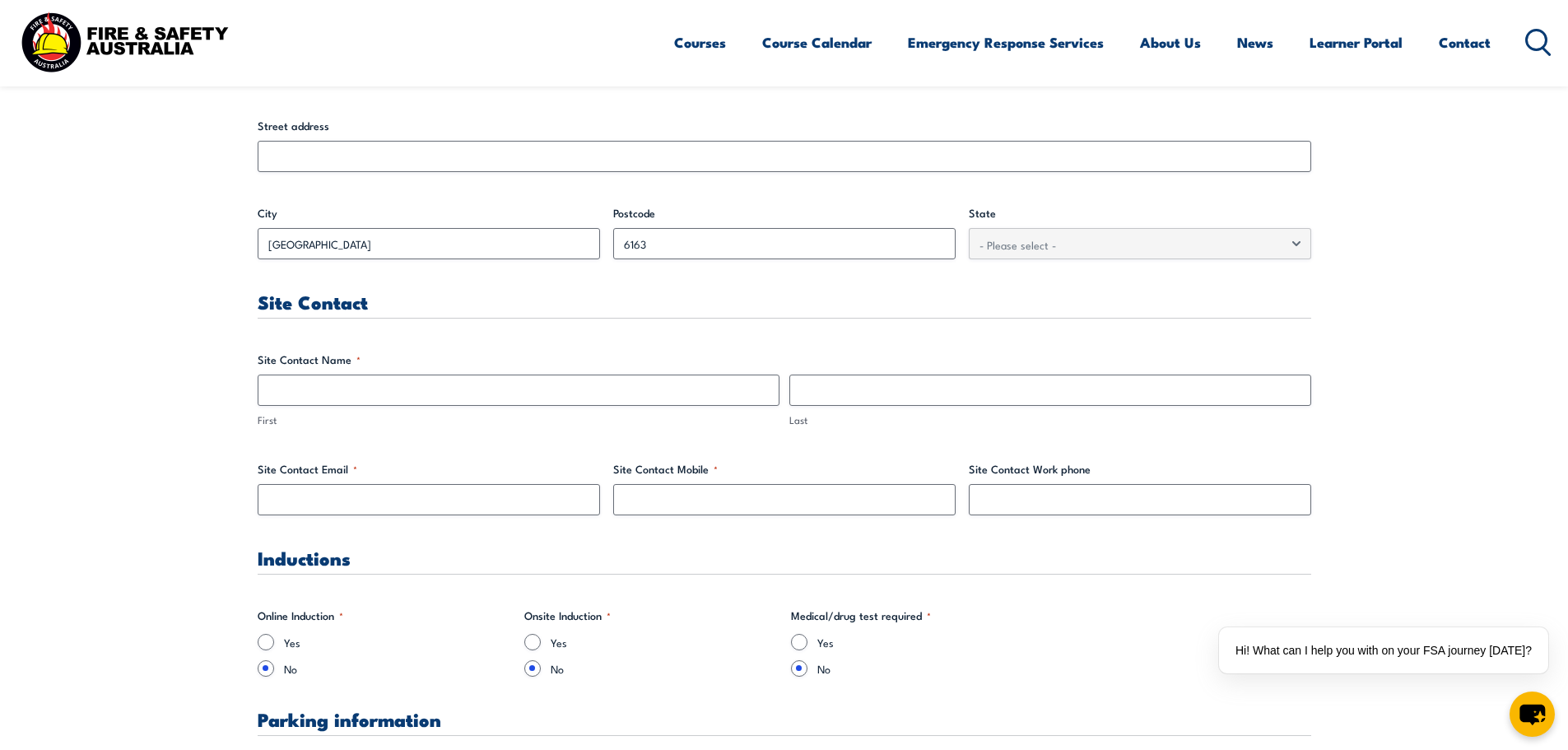
type input "LEARNING & DEVELOPMENT COORDINATOR"
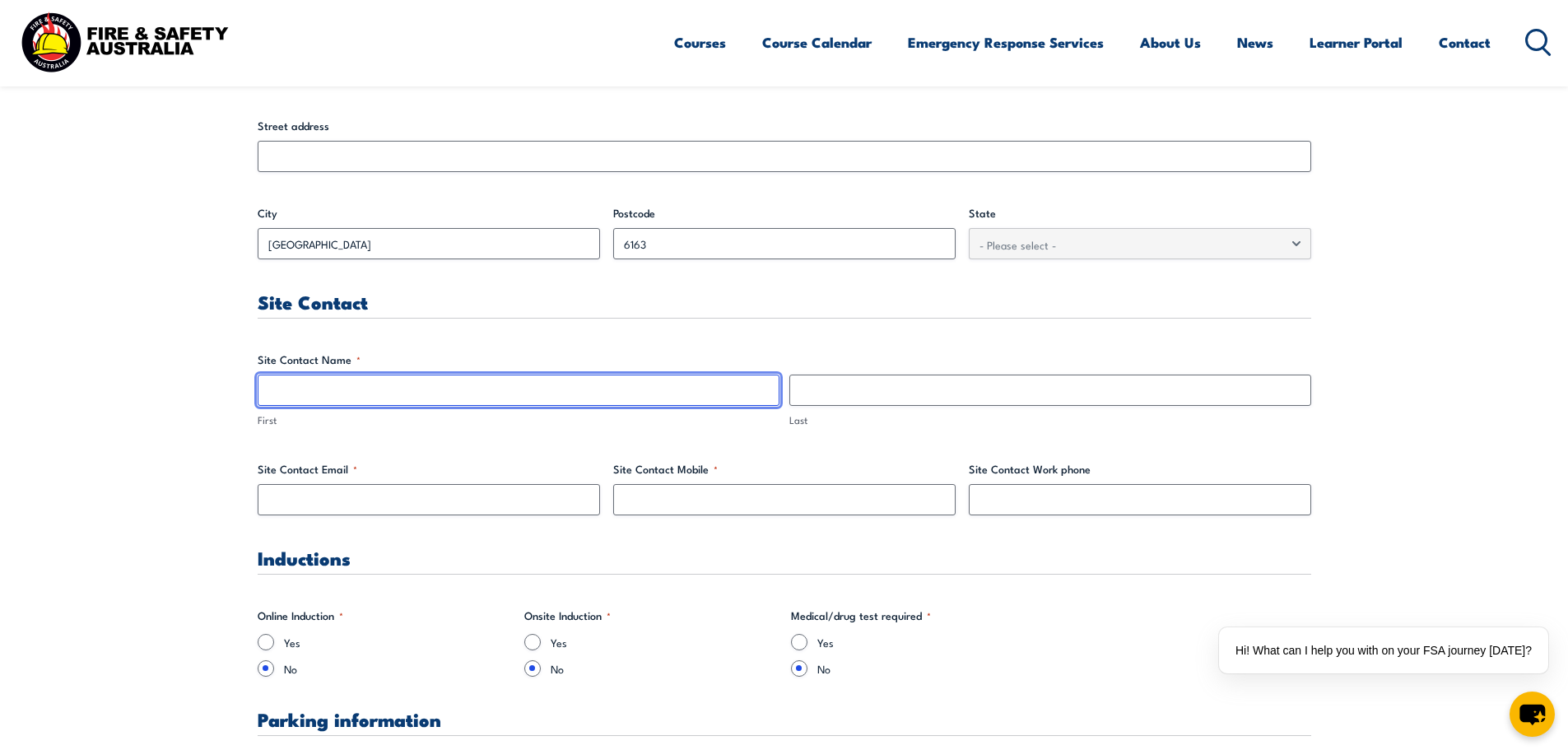
click at [292, 382] on input "First" at bounding box center [519, 389] width 521 height 31
type input "j"
click at [405, 389] on input "Jessics" at bounding box center [519, 389] width 521 height 31
type input "[PERSON_NAME]"
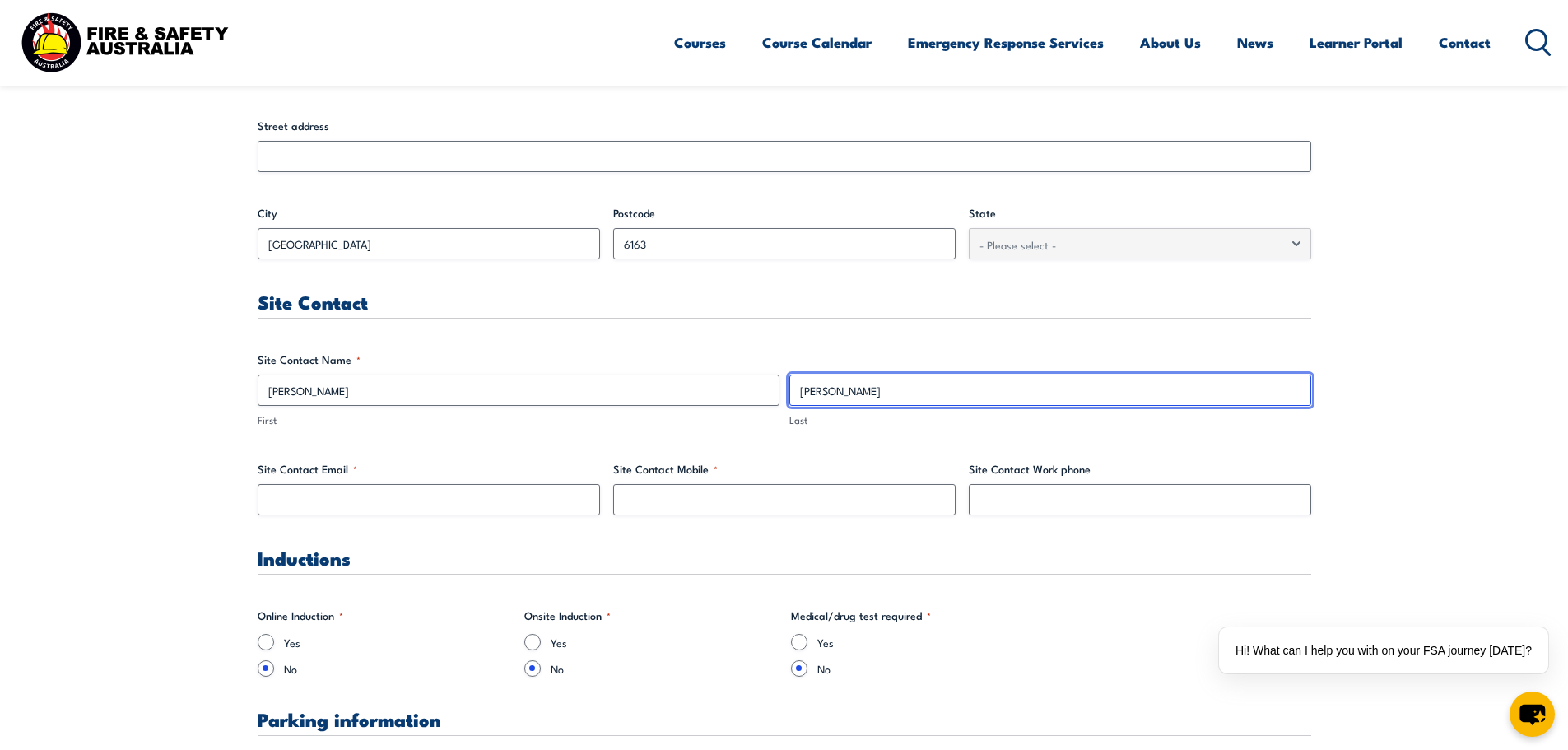
type input "[PERSON_NAME]"
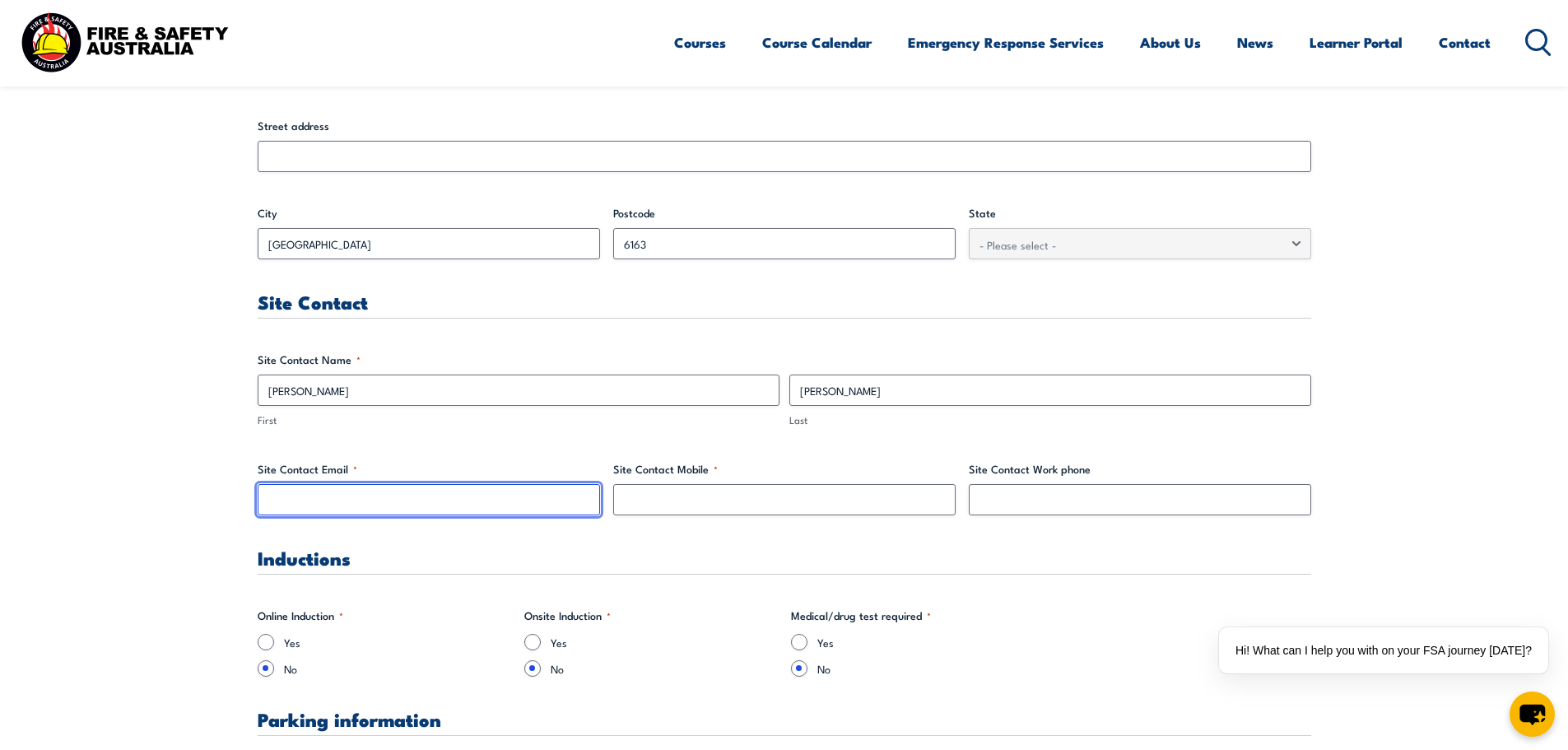
click at [367, 495] on input "Site Contact Email *" at bounding box center [429, 499] width 342 height 31
paste input "[PERSON_NAME][EMAIL_ADDRESS][PERSON_NAME][DOMAIN_NAME]"
type input "[PERSON_NAME][EMAIL_ADDRESS][PERSON_NAME][DOMAIN_NAME]"
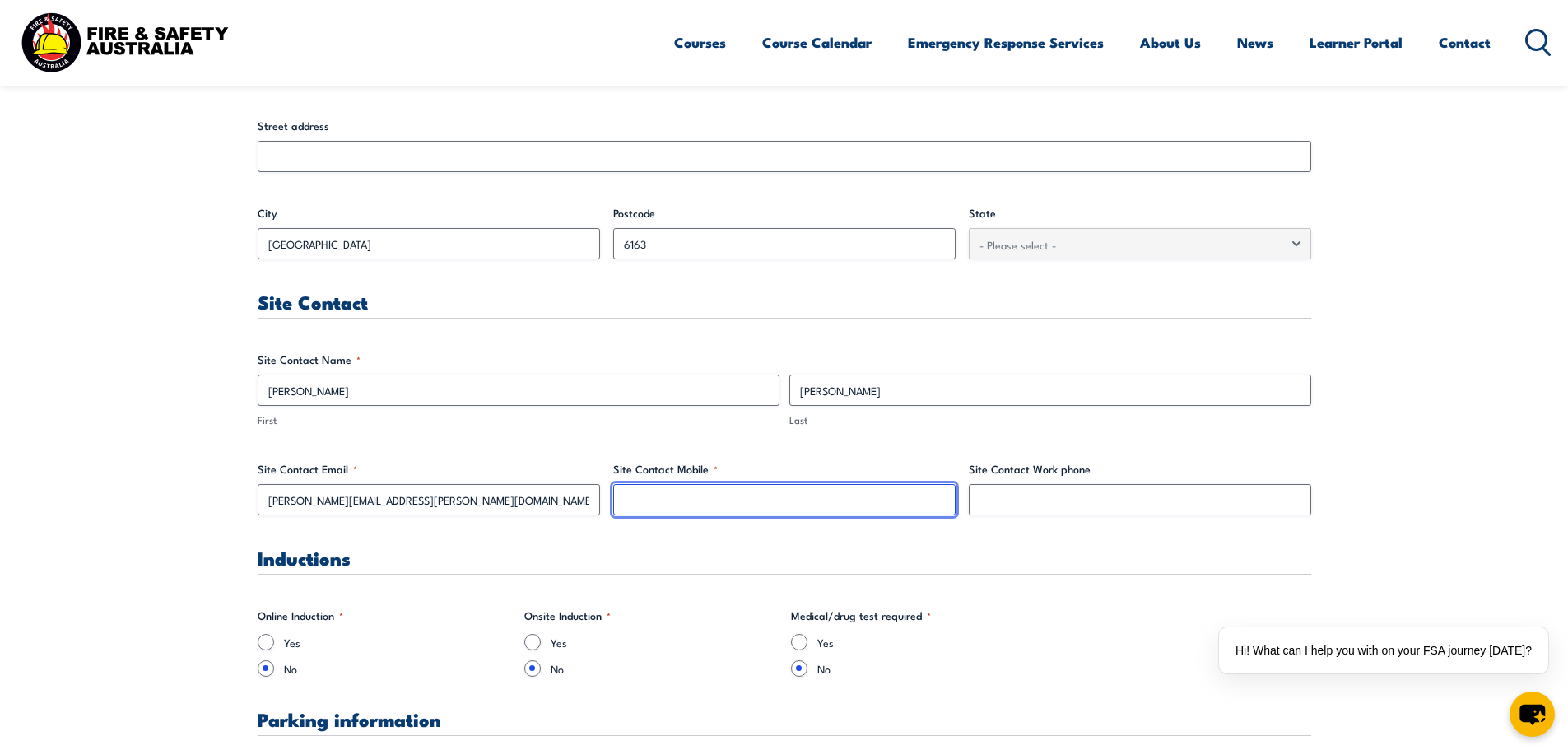
click at [795, 505] on input "Site Contact Mobile *" at bounding box center [784, 499] width 342 height 31
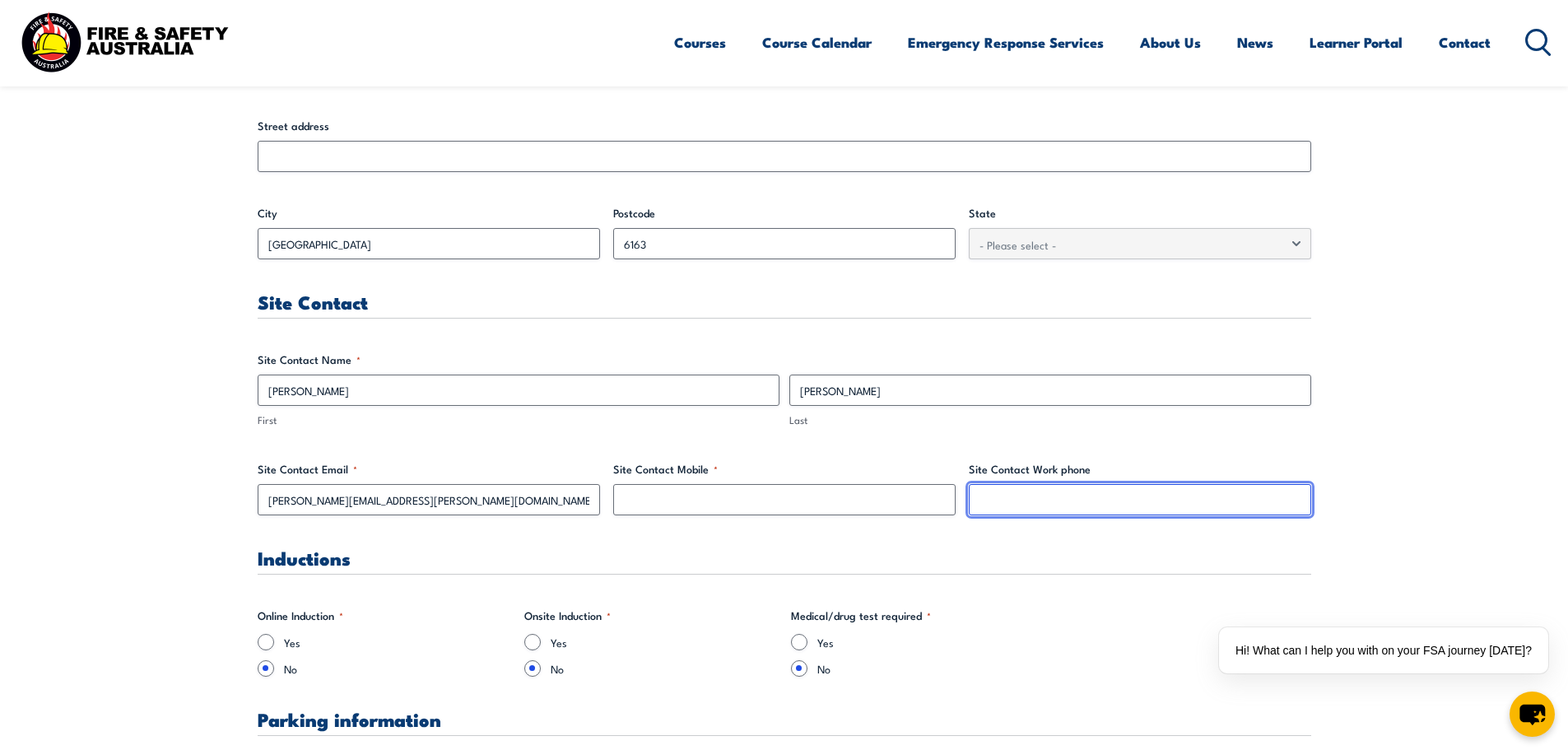
click at [993, 503] on input "Site Contact Work phone" at bounding box center [1139, 499] width 342 height 31
paste input ": 08 9410 7460"
drag, startPoint x: 984, startPoint y: 503, endPoint x: 1005, endPoint y: 510, distance: 22.1
click at [986, 505] on input ": 08 9410 7460" at bounding box center [1139, 499] width 342 height 31
type input "08 9410 7460"
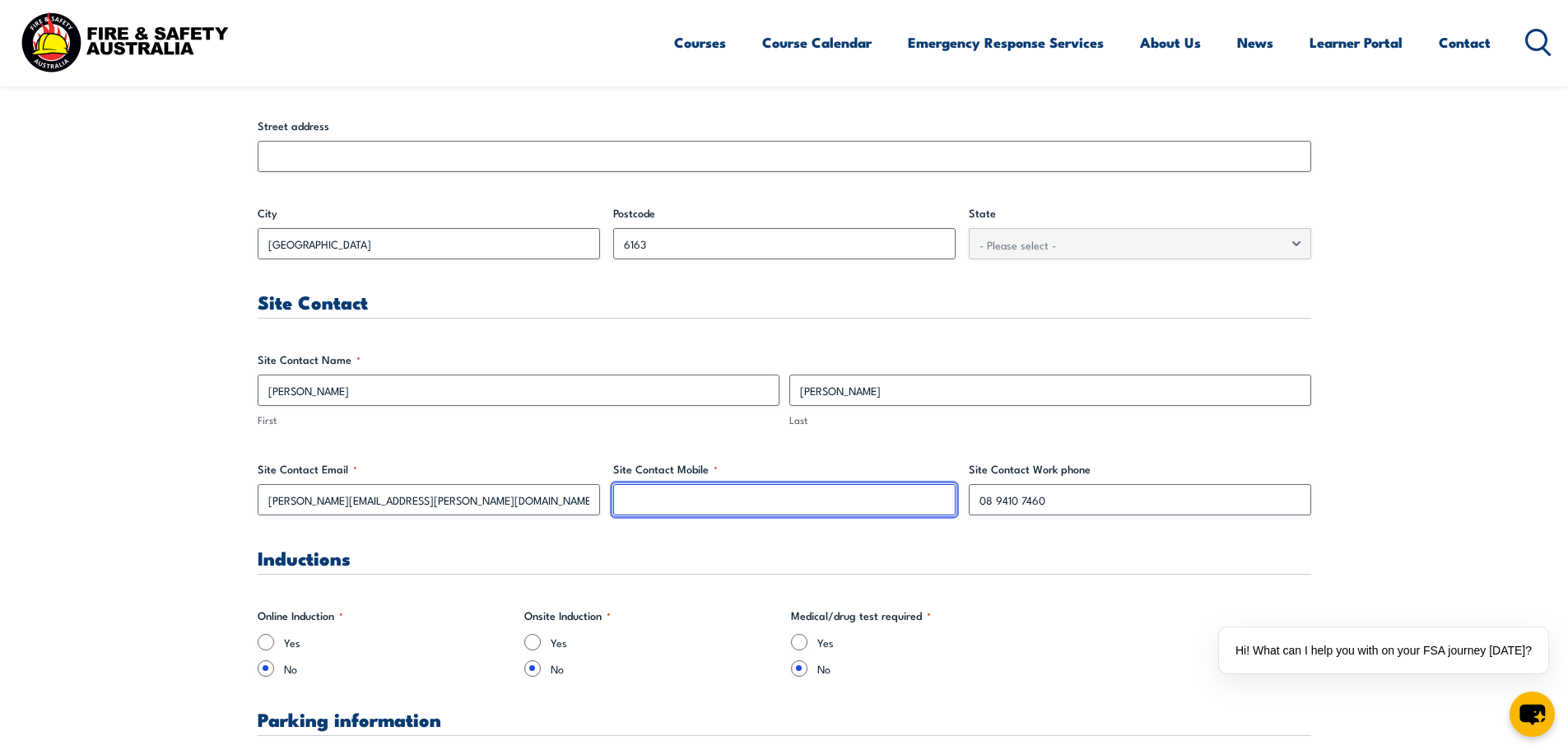
click at [699, 498] on input "Site Contact Mobile *" at bounding box center [784, 499] width 342 height 31
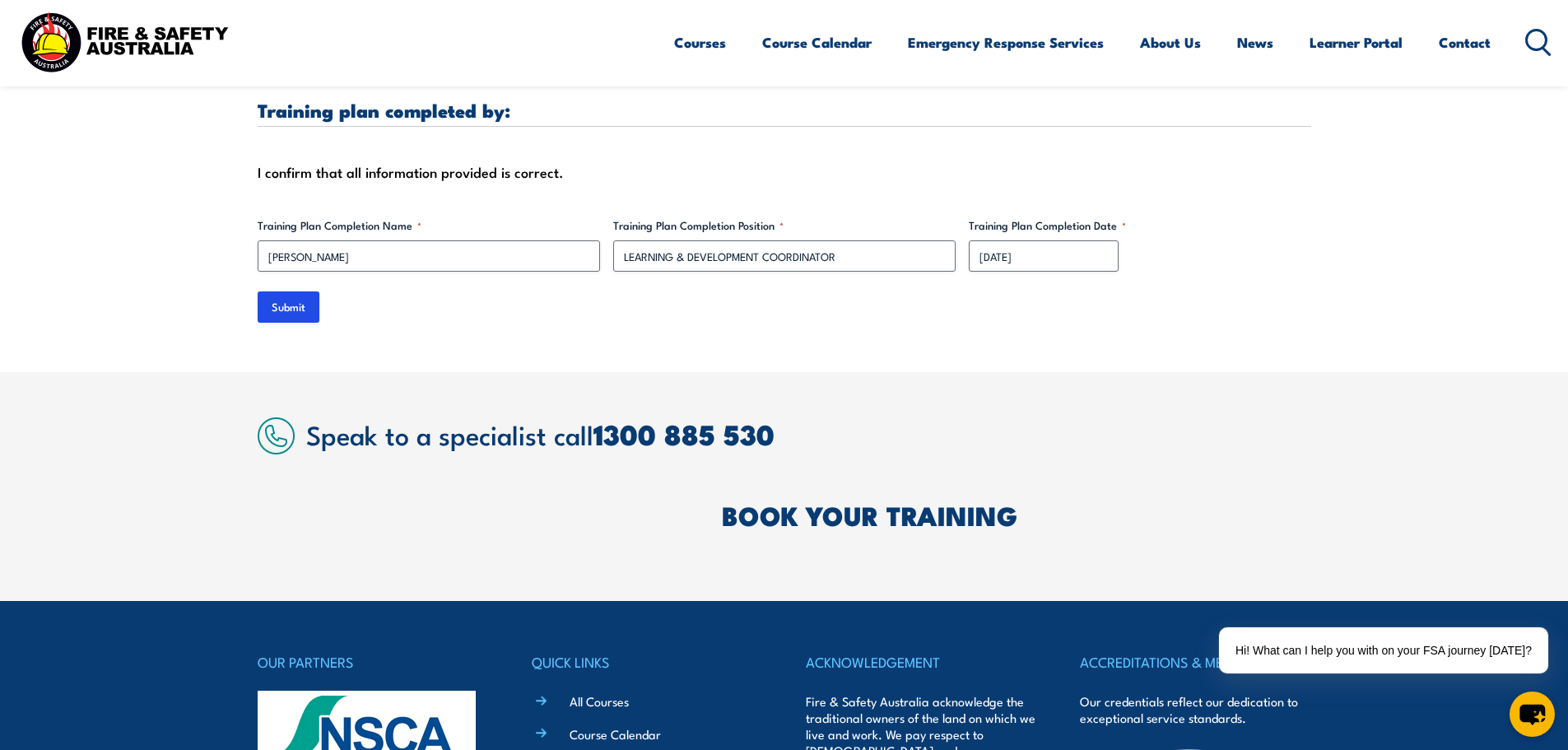
scroll to position [5267, 0]
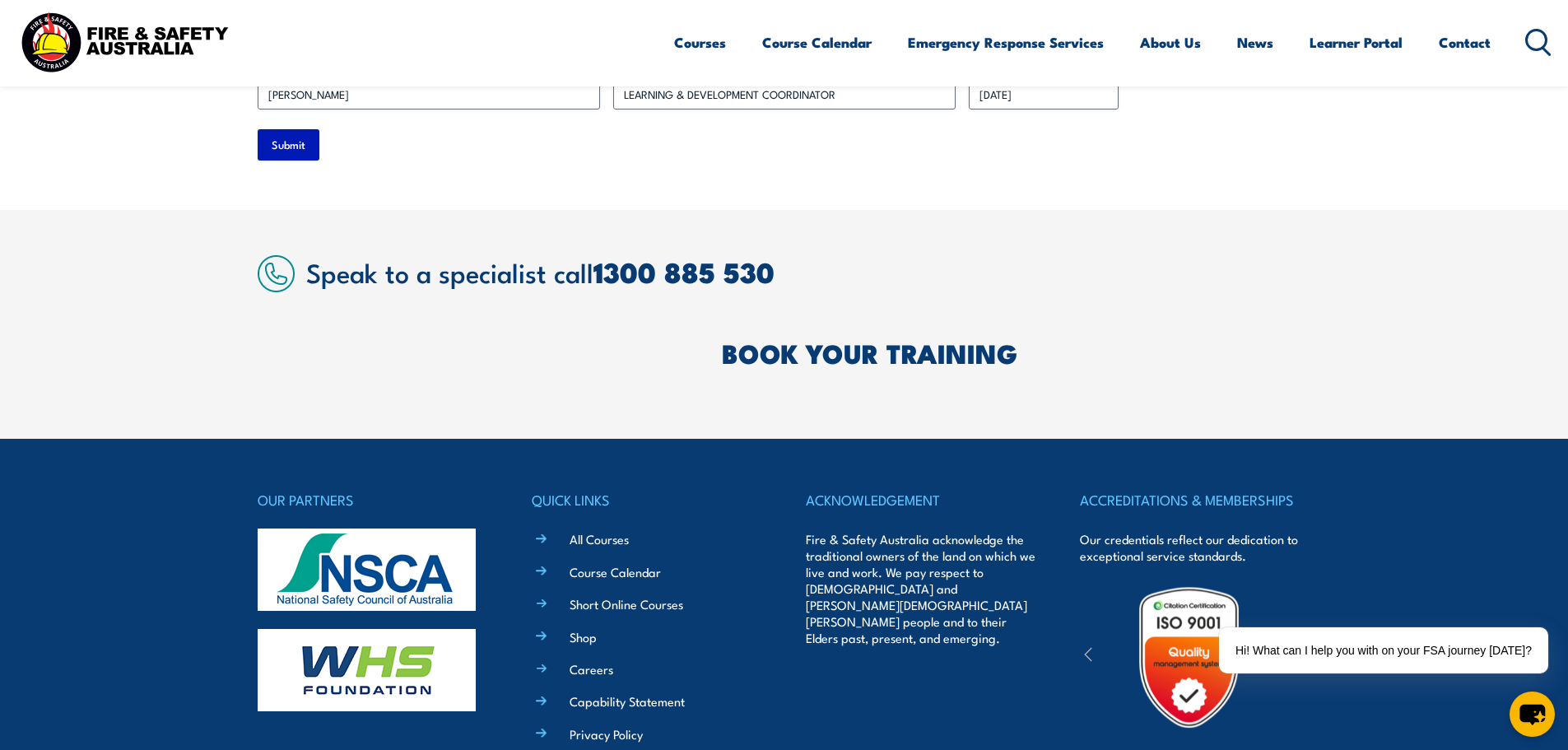
type input "NA"
click at [294, 129] on input "Submit" at bounding box center [288, 145] width 61 height 31
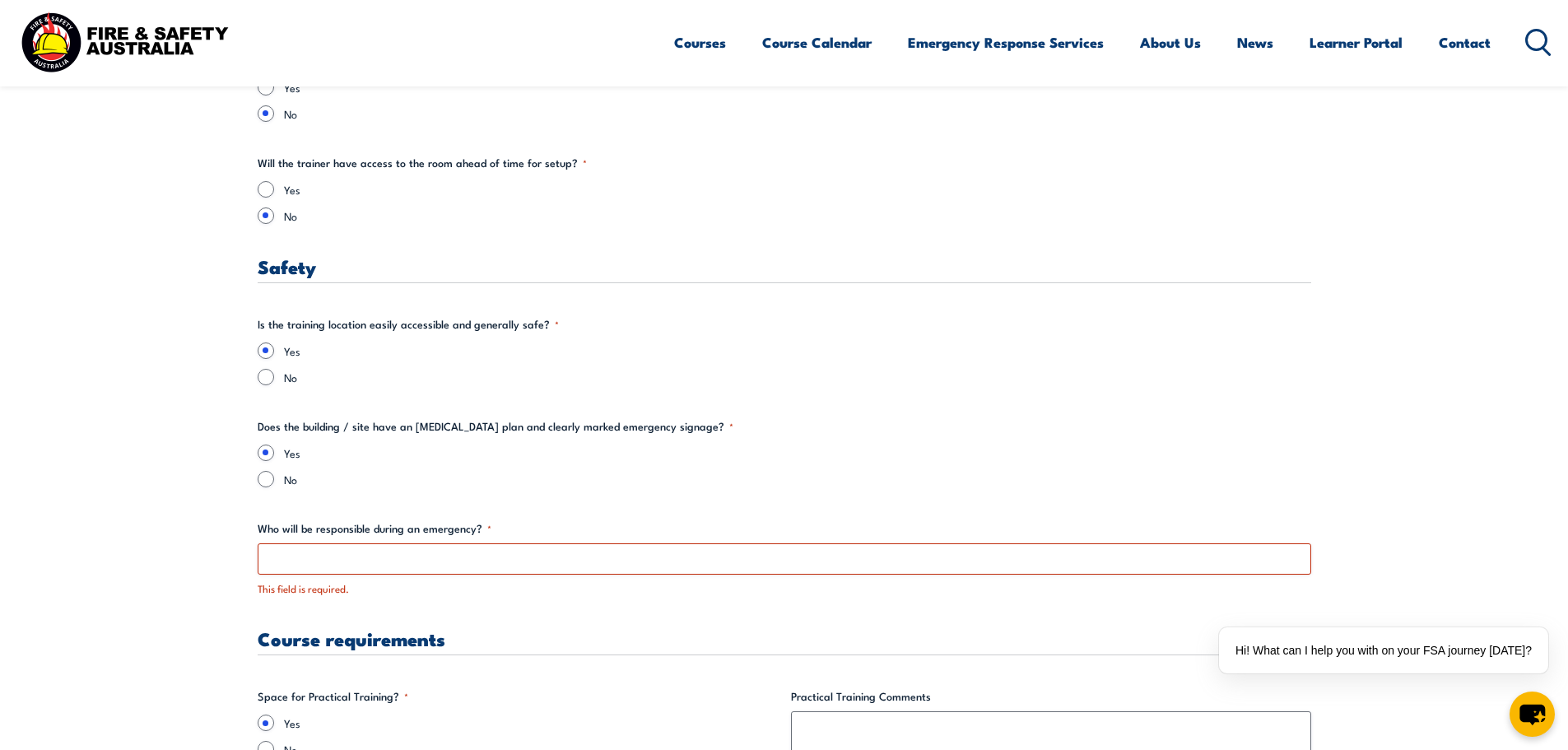
scroll to position [2805, 0]
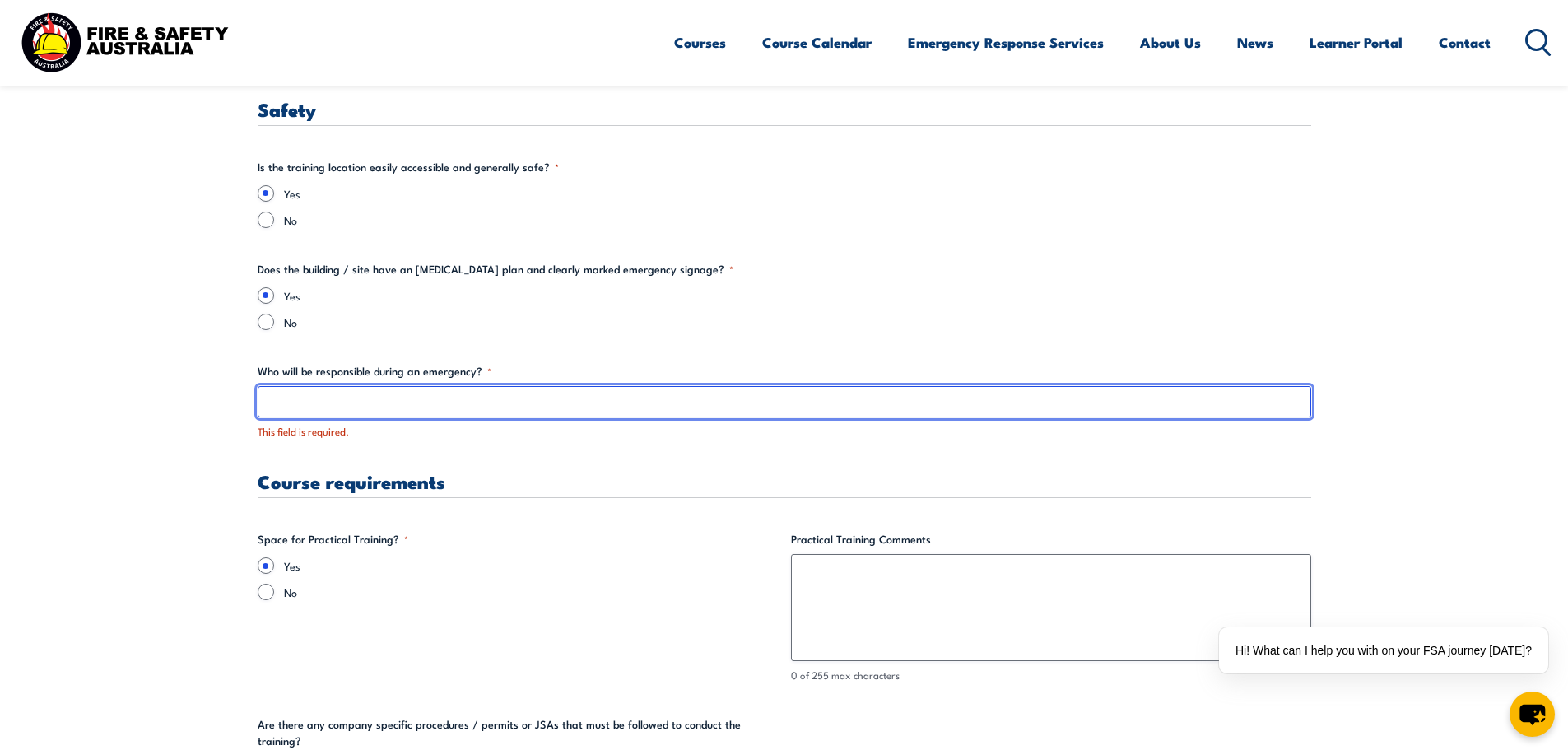
click at [300, 400] on input "Who will be responsible during an emergency? *" at bounding box center [784, 401] width 1053 height 31
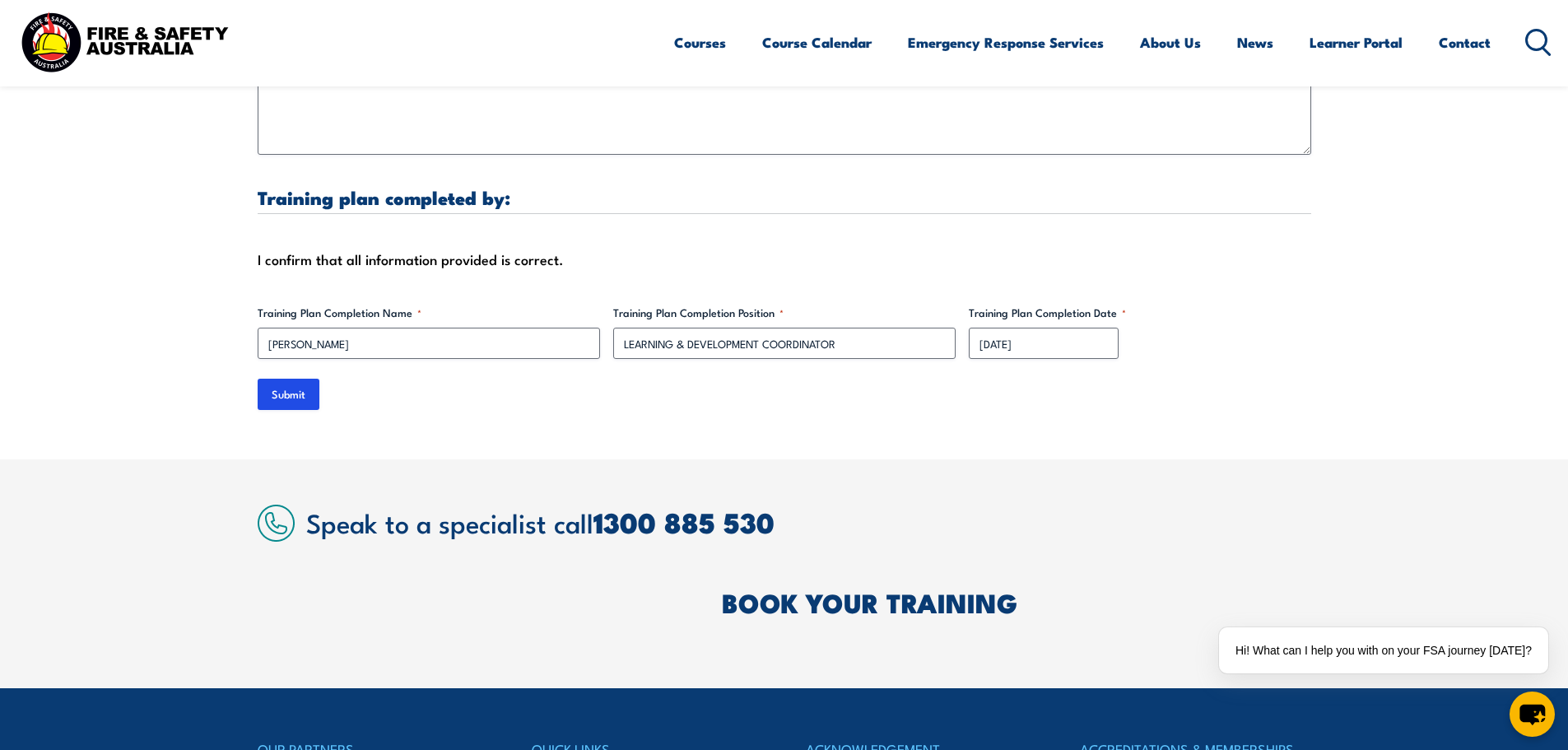
scroll to position [5274, 0]
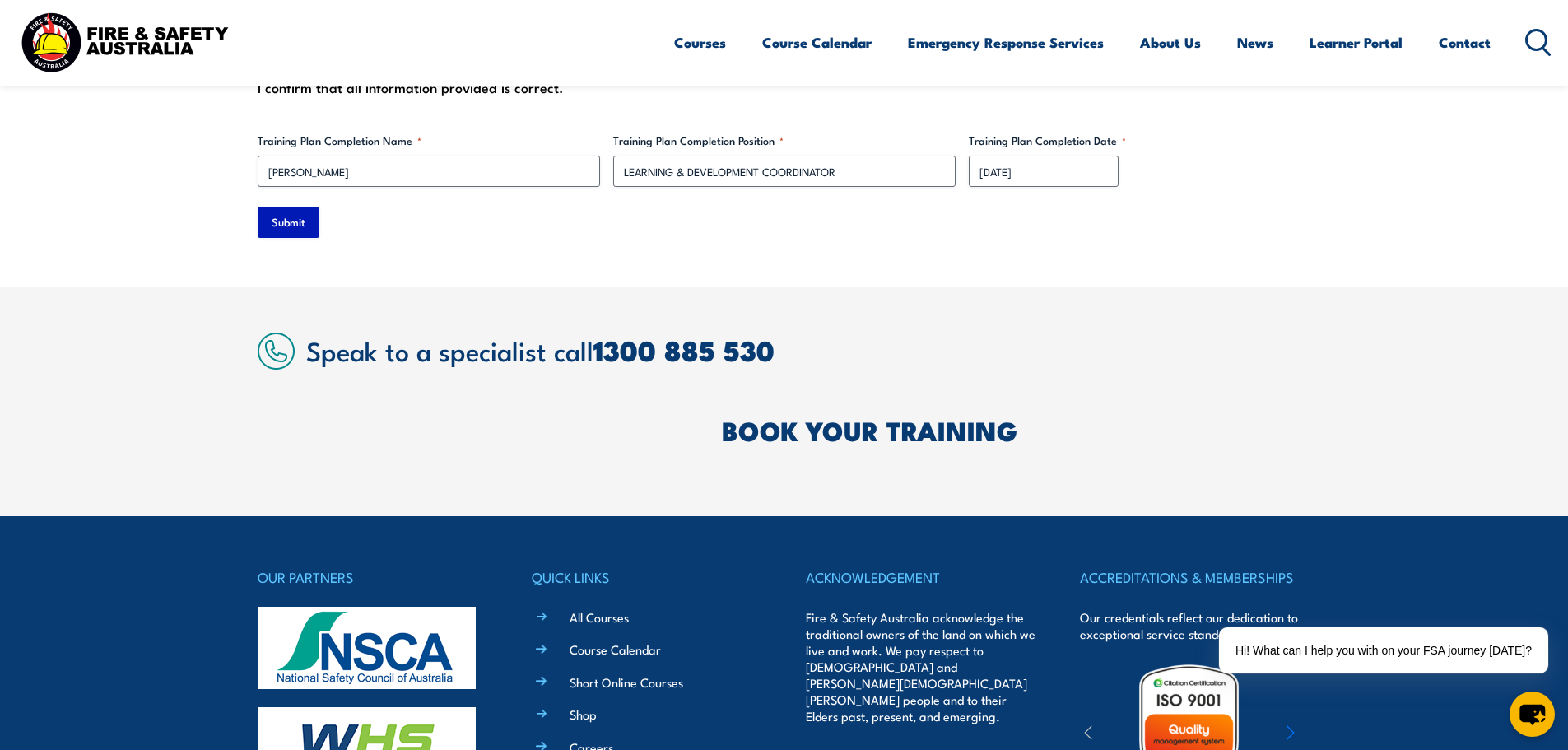
type input "TRAINER"
click at [267, 207] on input "Submit" at bounding box center [288, 222] width 61 height 31
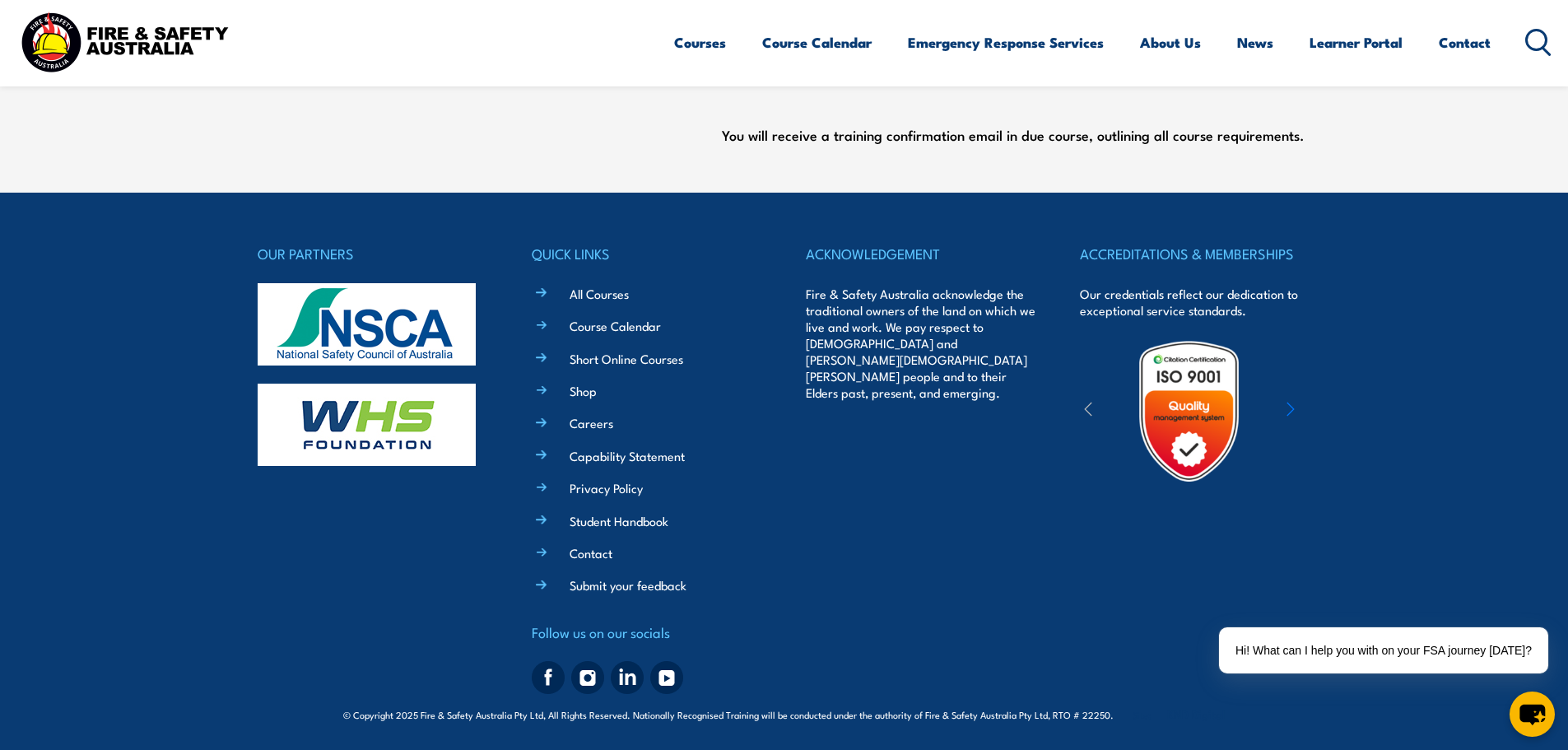
scroll to position [0, 0]
